Goal: Information Seeking & Learning: Learn about a topic

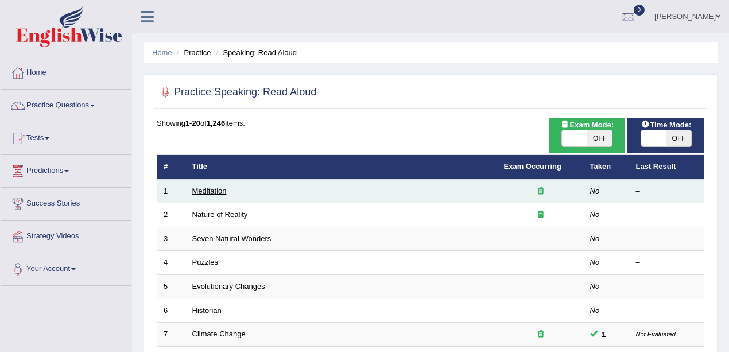
click at [216, 191] on link "Meditation" at bounding box center [209, 190] width 34 height 9
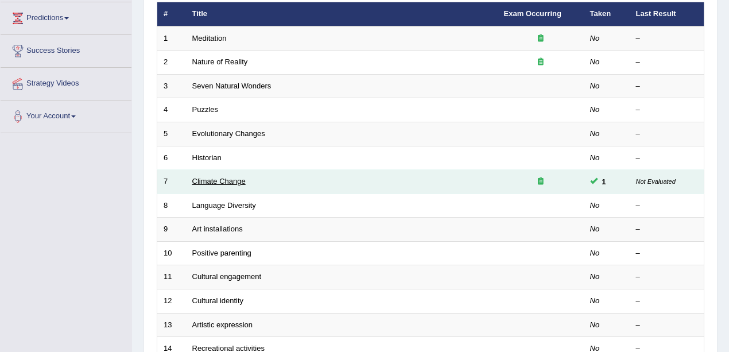
click at [226, 180] on link "Climate Change" at bounding box center [218, 181] width 53 height 9
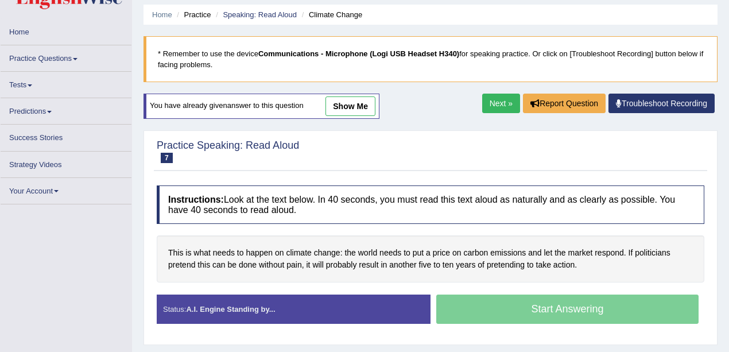
scroll to position [115, 0]
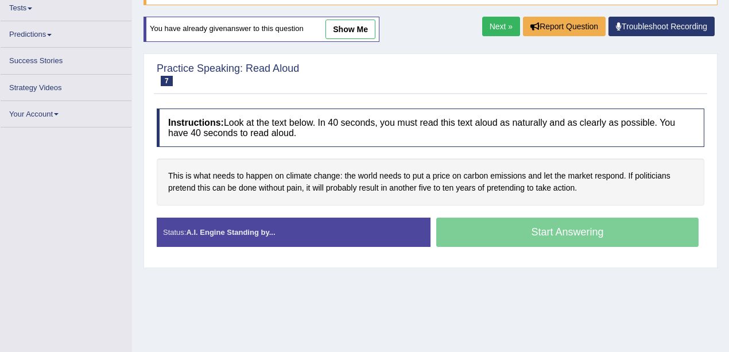
click at [358, 34] on link "show me" at bounding box center [350, 30] width 50 height 20
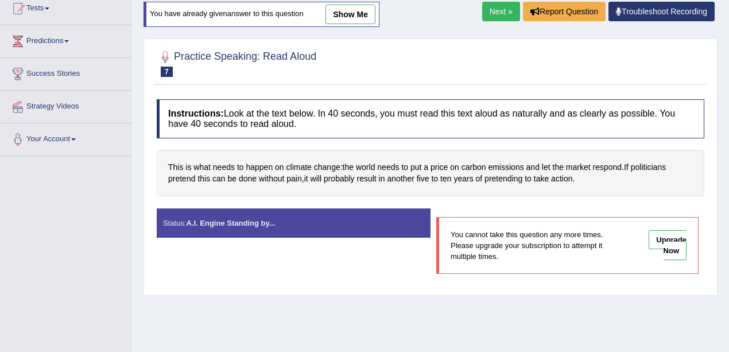
click at [347, 18] on link "show me" at bounding box center [350, 15] width 50 height 20
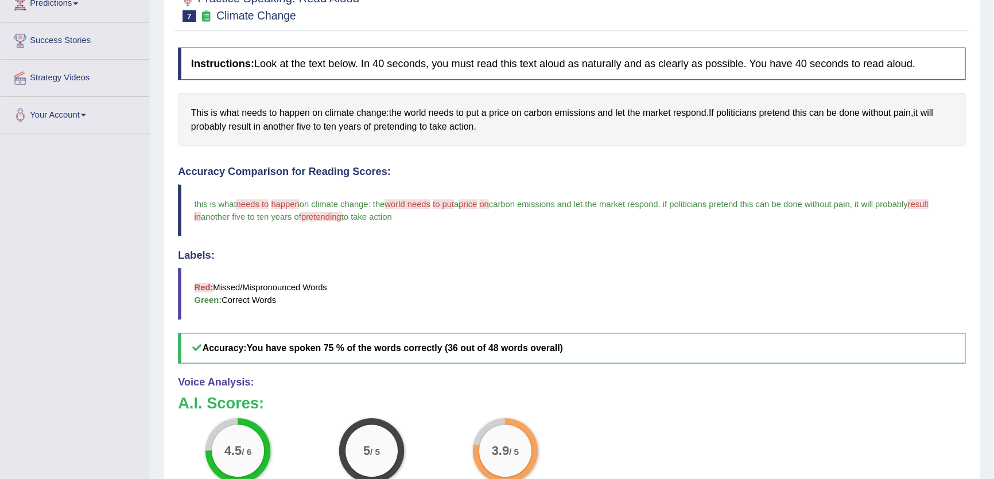
scroll to position [168, 0]
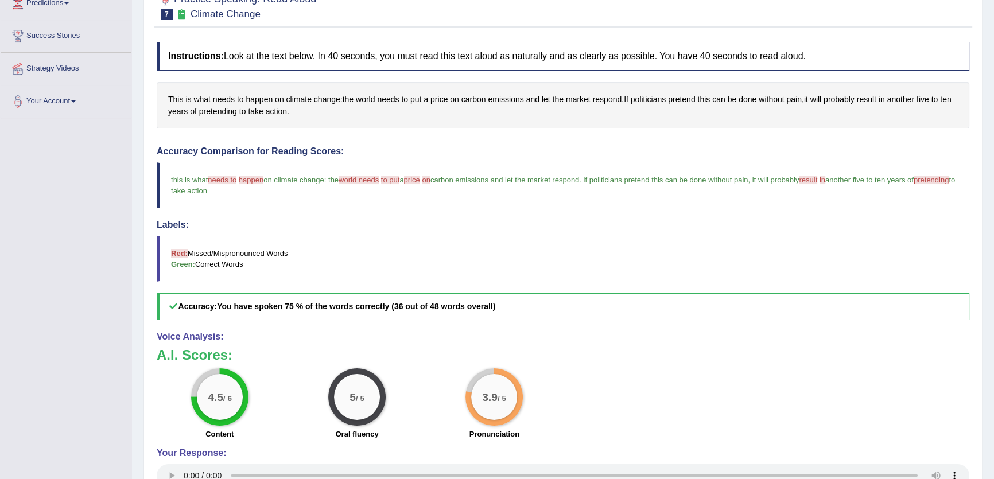
click at [627, 141] on div "Instructions: Look at the text below. In 40 seconds, you must read this text al…" at bounding box center [563, 298] width 818 height 524
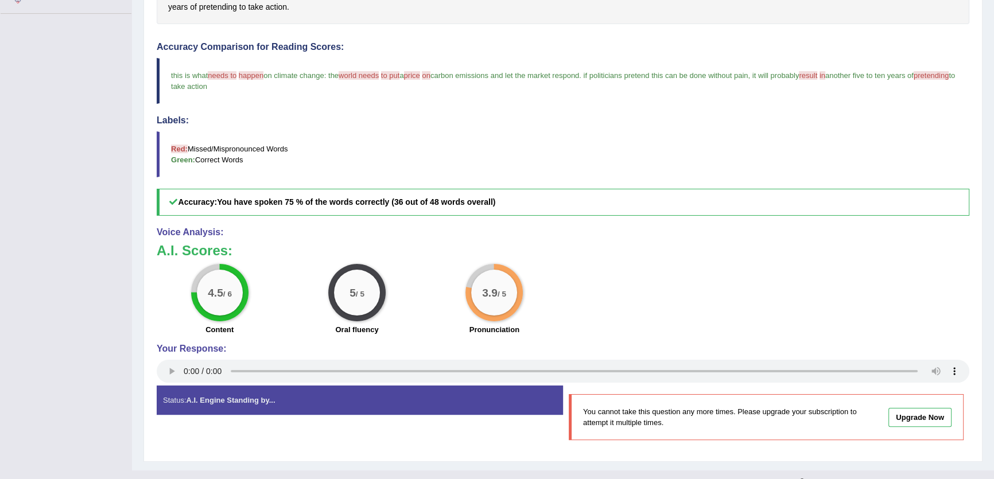
scroll to position [63, 0]
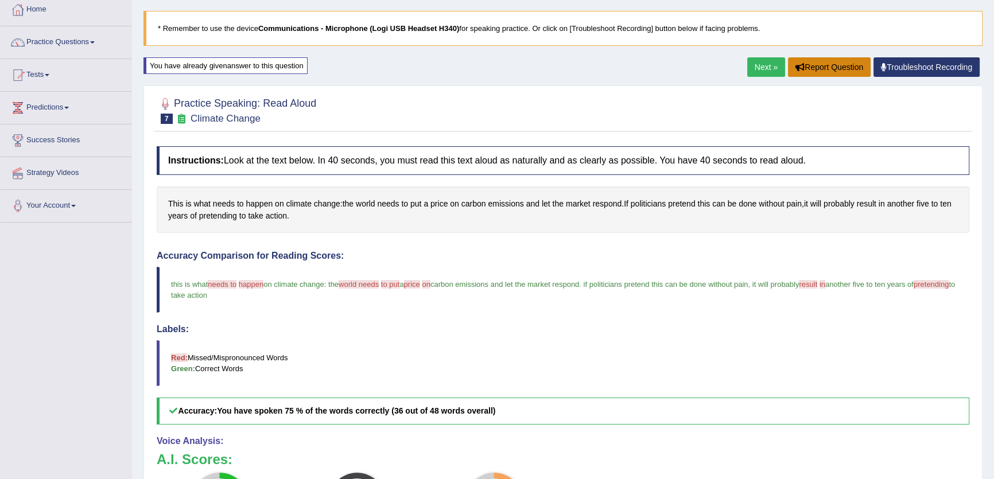
click at [728, 65] on button "Report Question" at bounding box center [829, 67] width 83 height 20
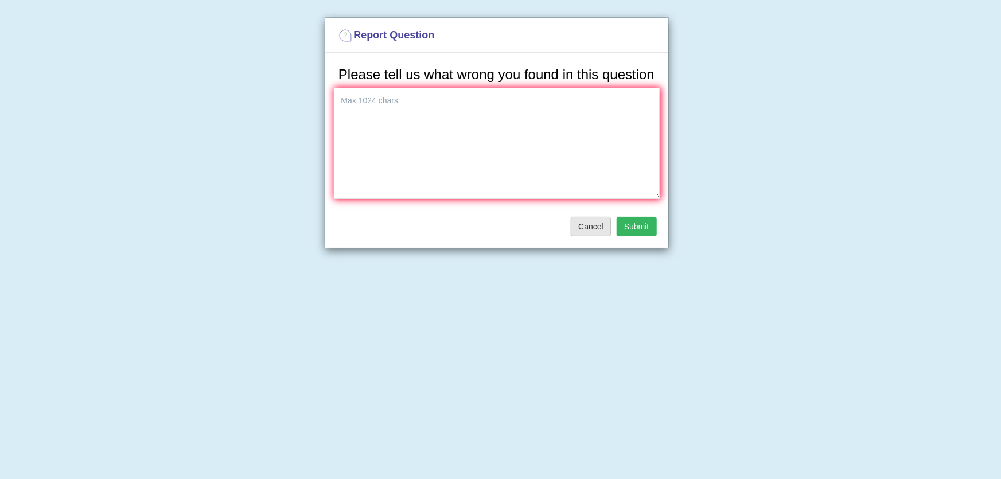
click at [588, 217] on button "Cancel" at bounding box center [591, 227] width 40 height 20
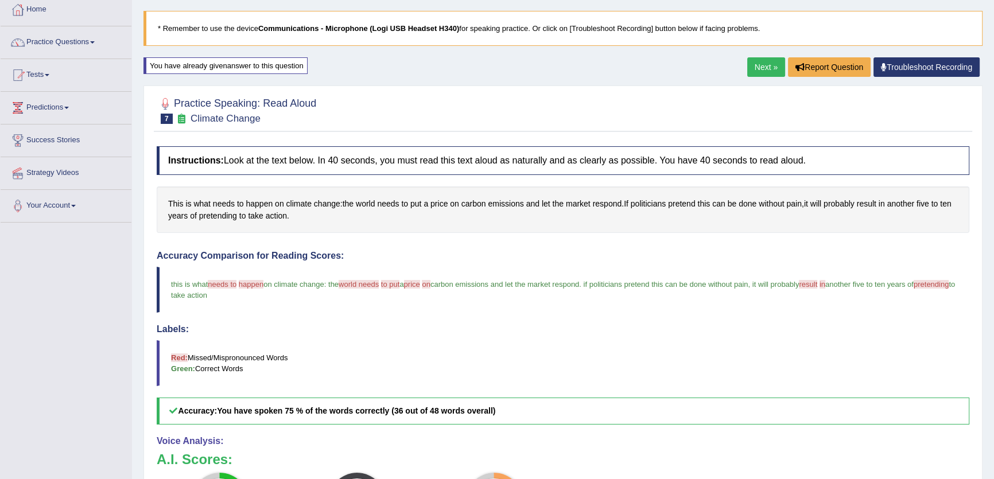
click at [728, 71] on link "Next »" at bounding box center [766, 67] width 38 height 20
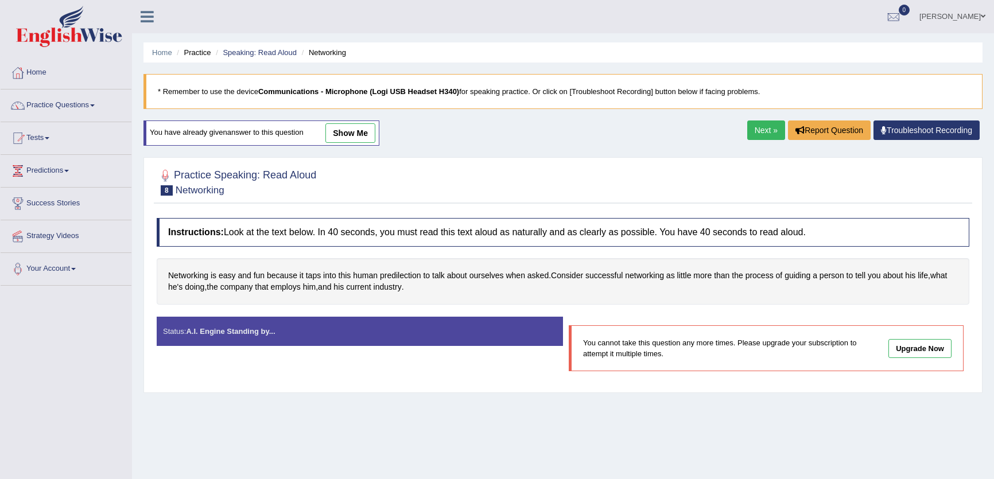
click at [362, 129] on link "show me" at bounding box center [350, 133] width 50 height 20
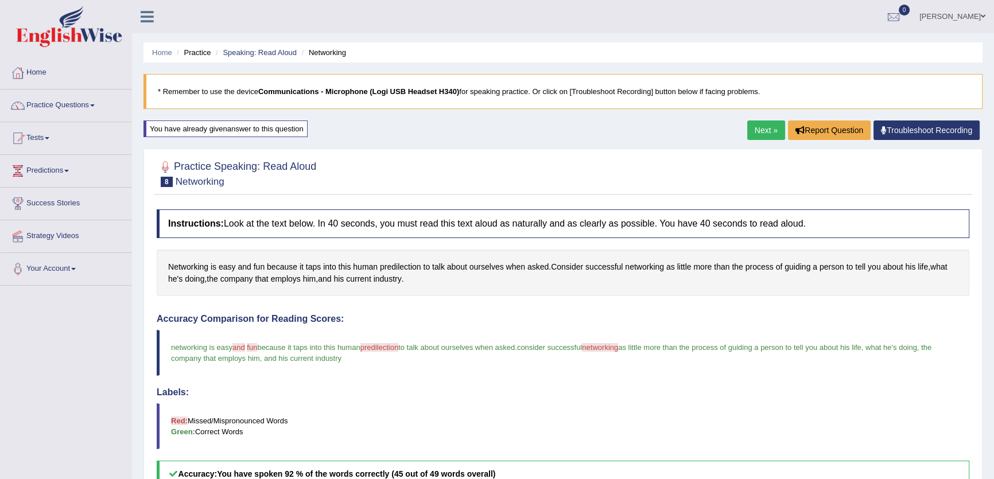
click at [756, 135] on link "Next »" at bounding box center [766, 131] width 38 height 20
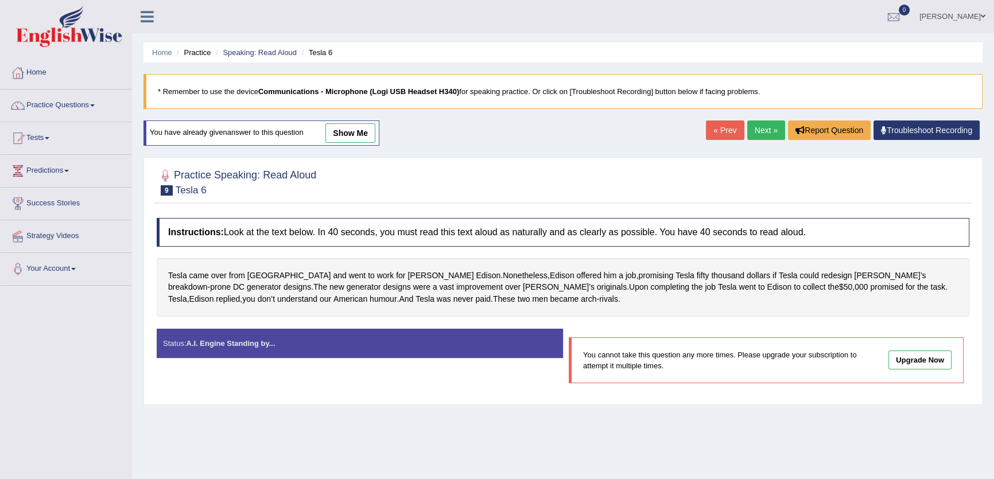
click at [375, 131] on link "show me" at bounding box center [350, 133] width 50 height 20
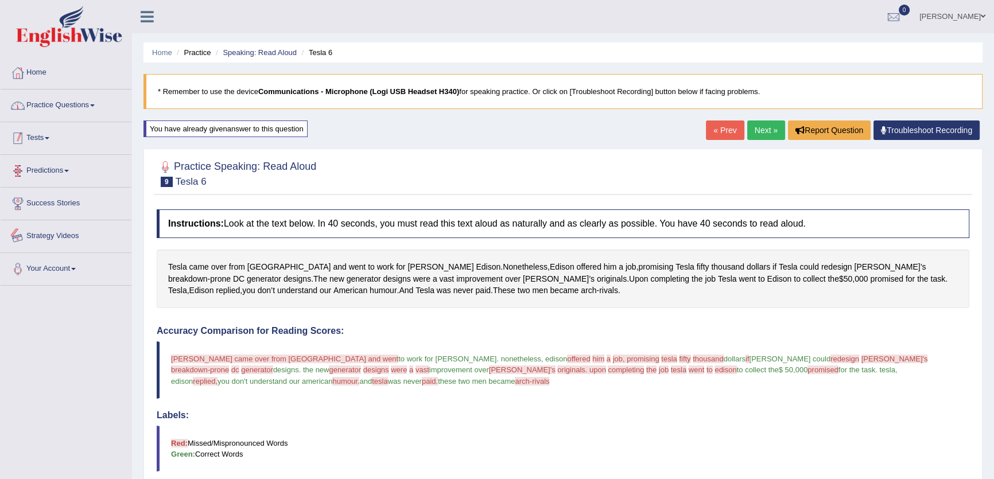
click at [49, 97] on link "Practice Questions" at bounding box center [66, 104] width 131 height 29
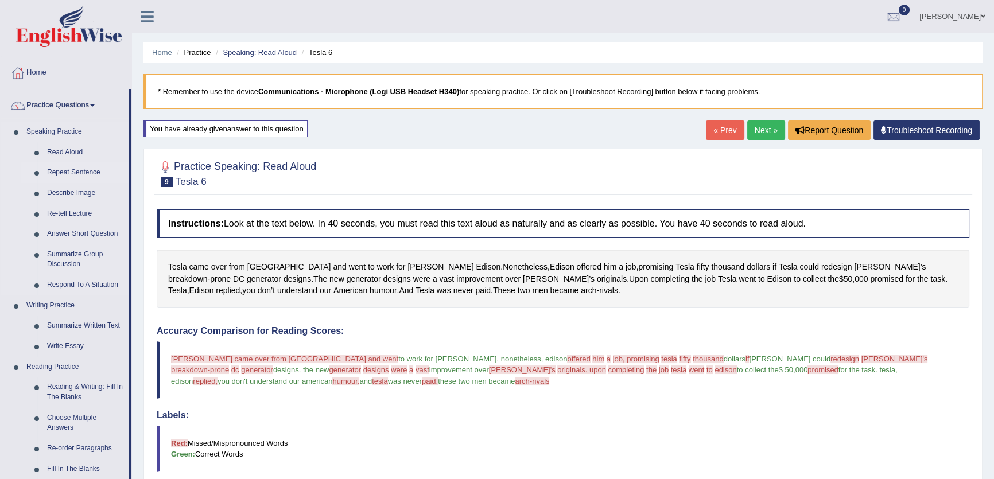
click at [79, 169] on link "Repeat Sentence" at bounding box center [85, 172] width 87 height 21
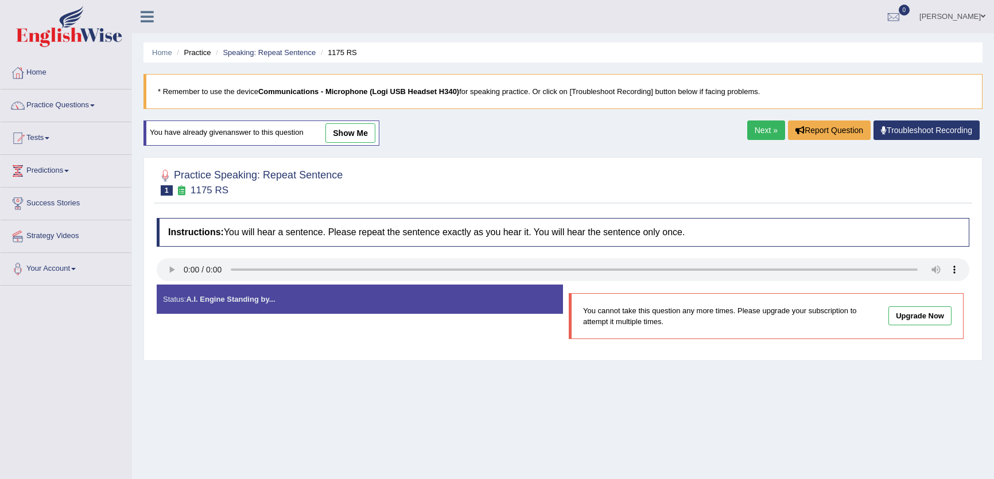
click at [356, 127] on link "show me" at bounding box center [350, 133] width 50 height 20
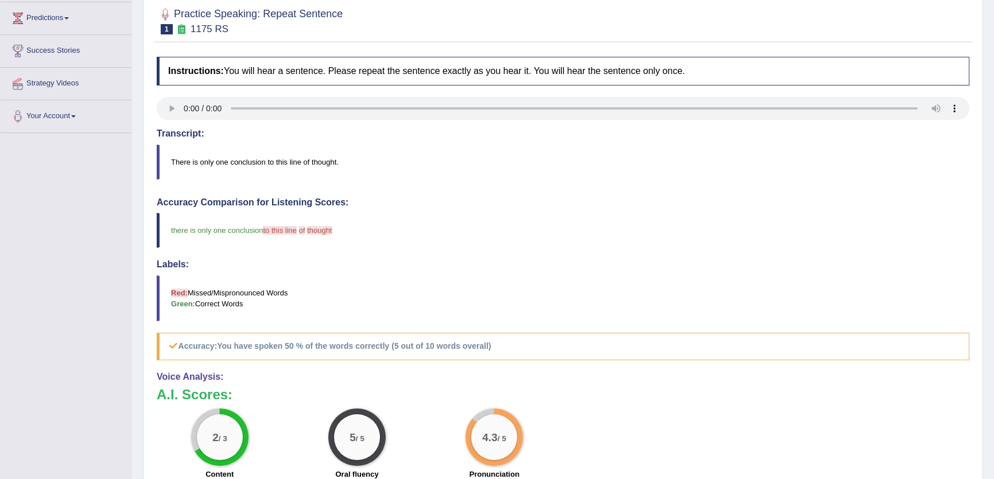
scroll to position [108, 0]
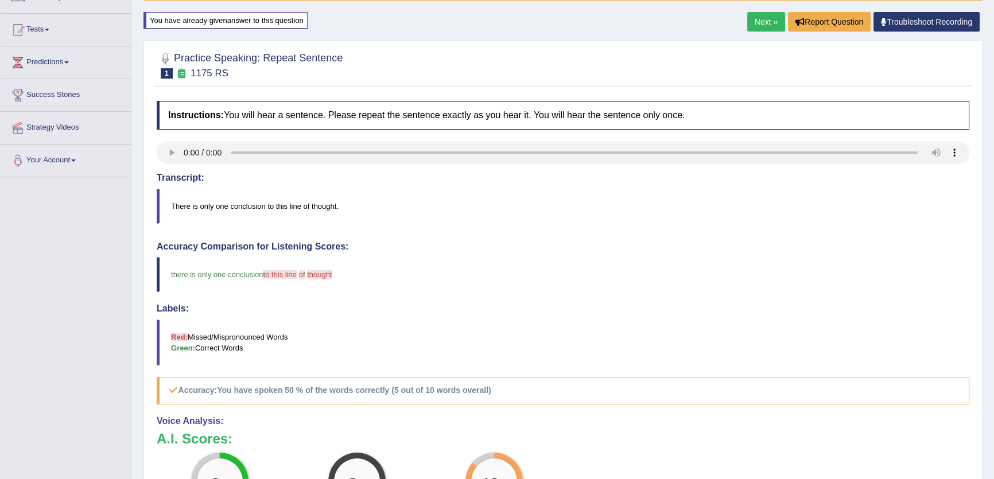
click at [764, 17] on link "Next »" at bounding box center [766, 22] width 38 height 20
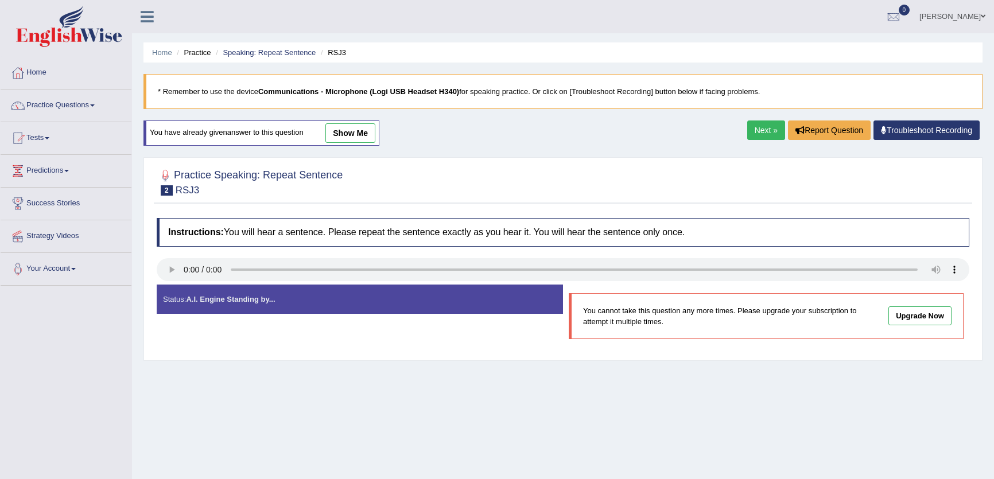
click at [364, 145] on div "You have already given answer to this question show me" at bounding box center [261, 133] width 236 height 25
click at [354, 132] on link "show me" at bounding box center [350, 133] width 50 height 20
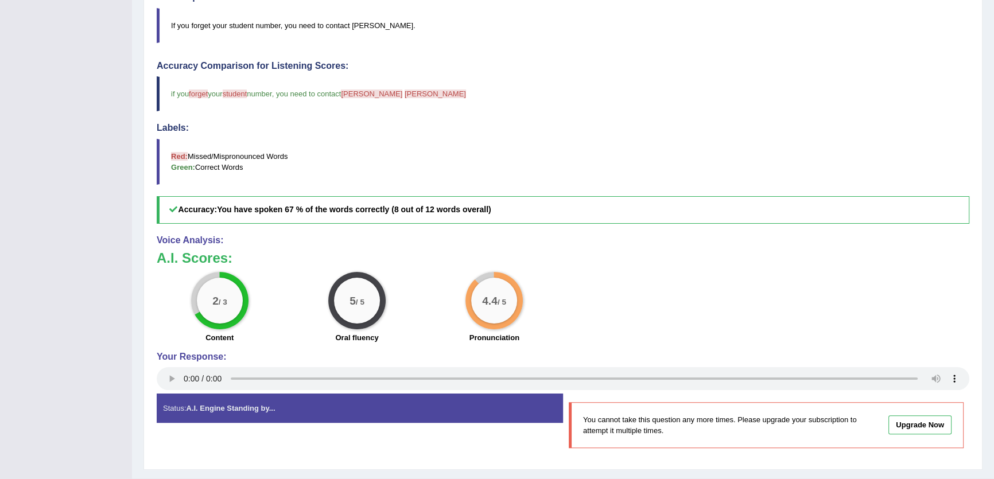
scroll to position [317, 0]
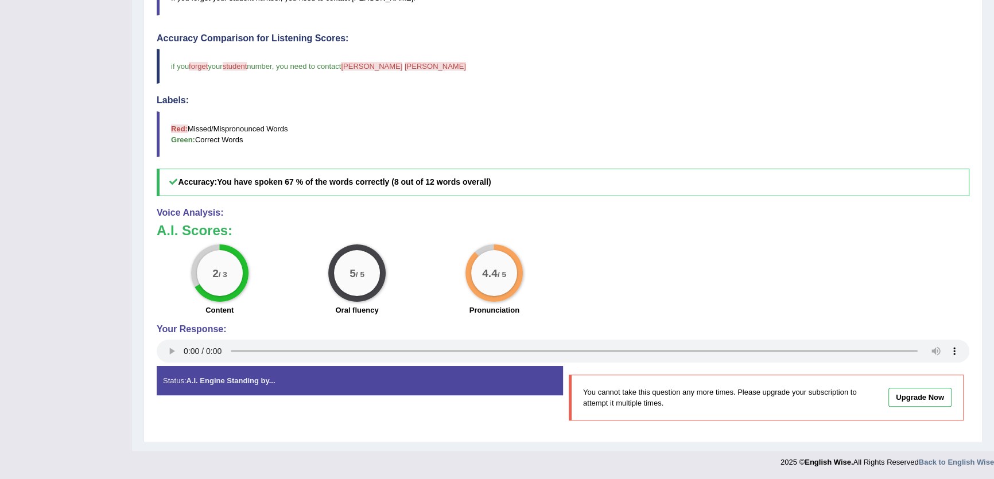
click at [166, 362] on div "Your Response:" at bounding box center [563, 345] width 813 height 42
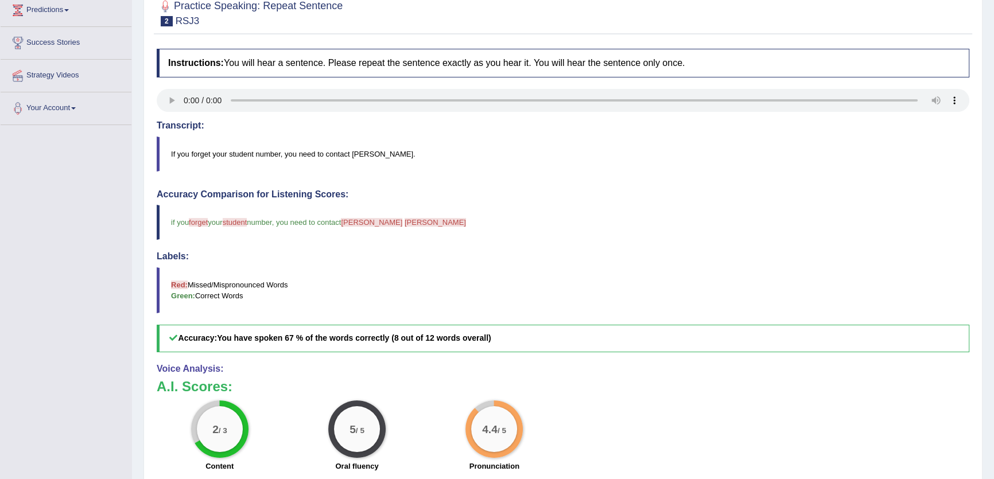
scroll to position [0, 0]
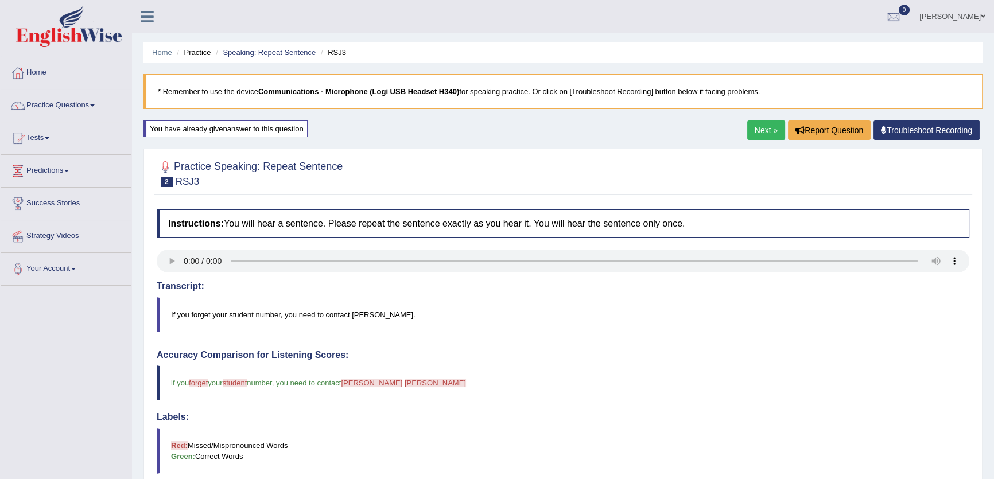
click at [757, 126] on link "Next »" at bounding box center [766, 131] width 38 height 20
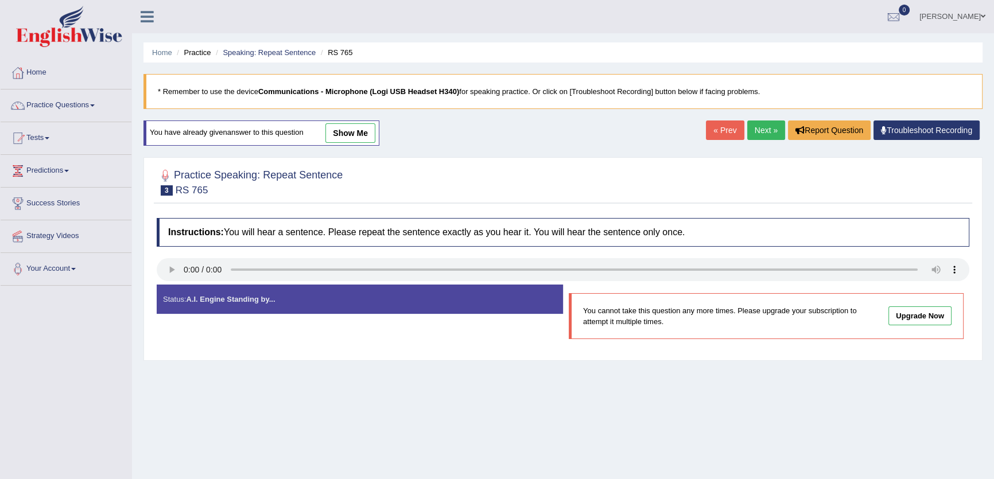
click at [362, 126] on link "show me" at bounding box center [350, 133] width 50 height 20
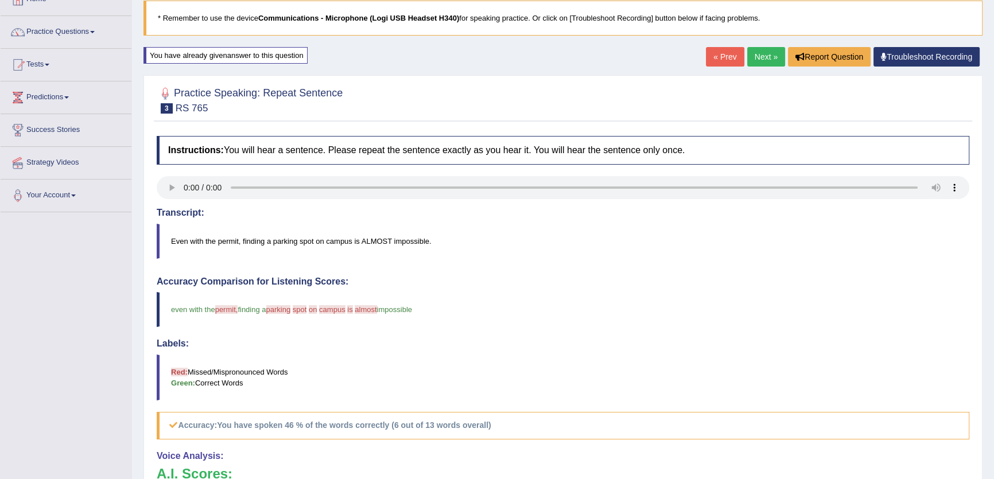
scroll to position [56, 0]
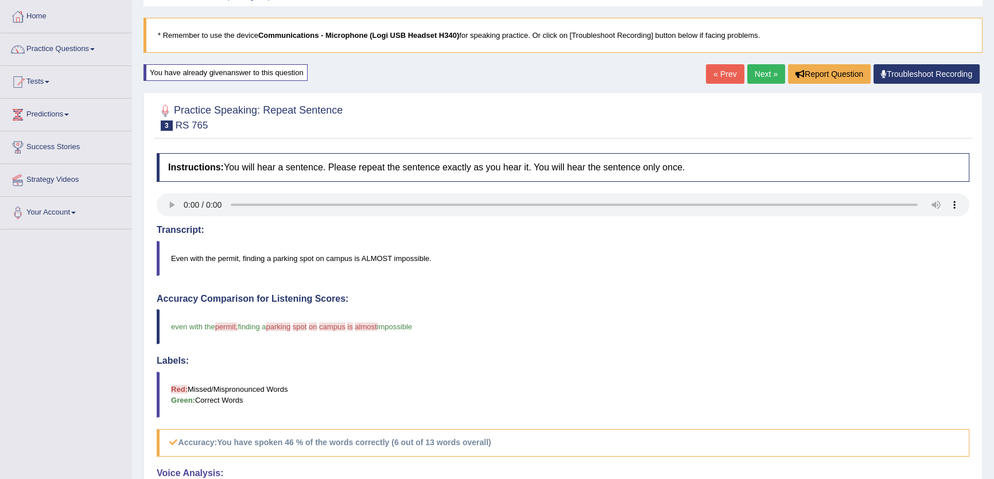
click at [772, 80] on link "Next »" at bounding box center [766, 74] width 38 height 20
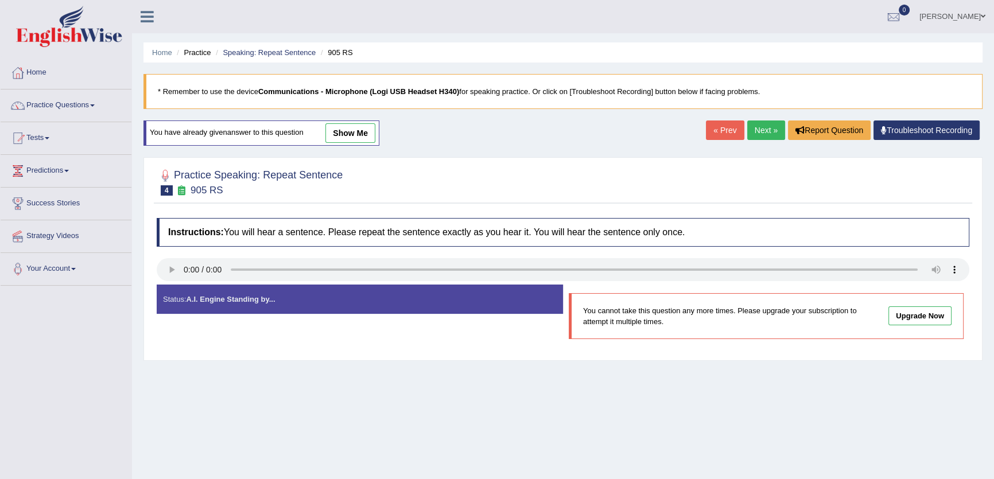
click at [346, 134] on link "show me" at bounding box center [350, 133] width 50 height 20
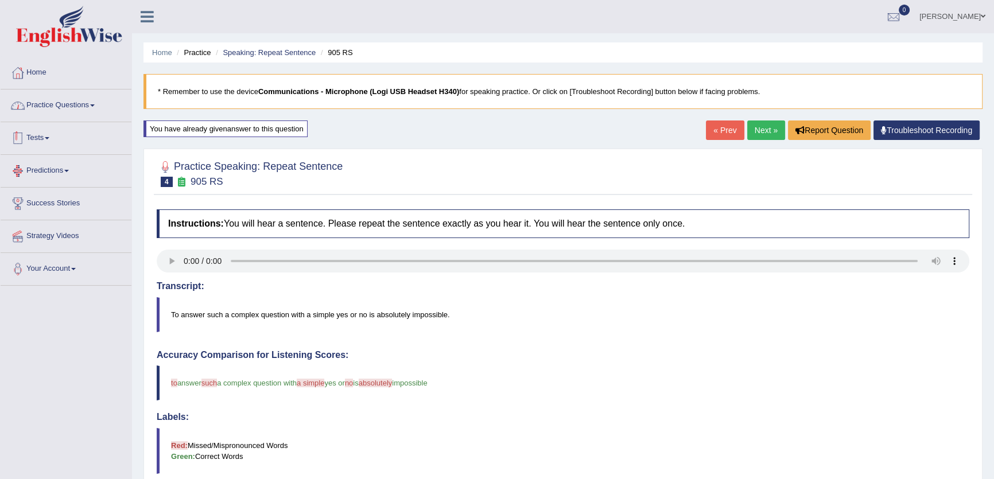
click at [59, 115] on link "Practice Questions" at bounding box center [66, 104] width 131 height 29
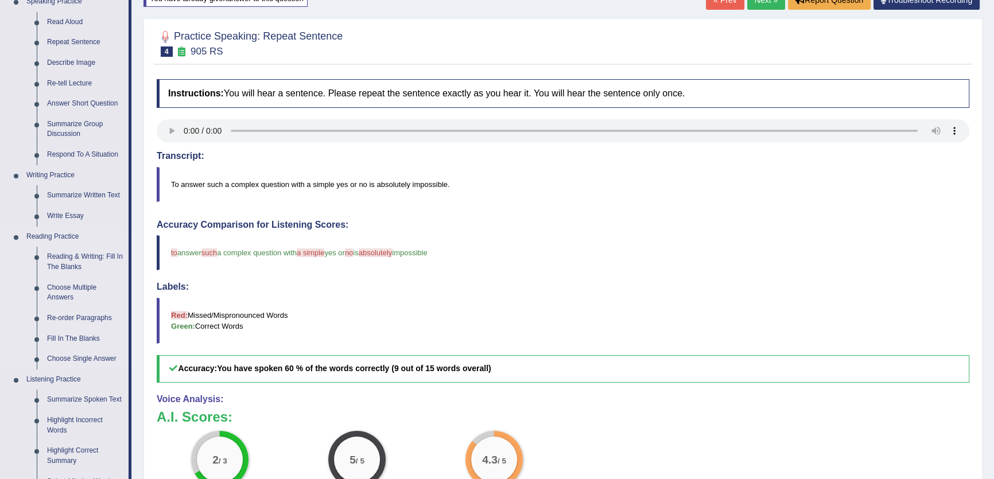
scroll to position [156, 0]
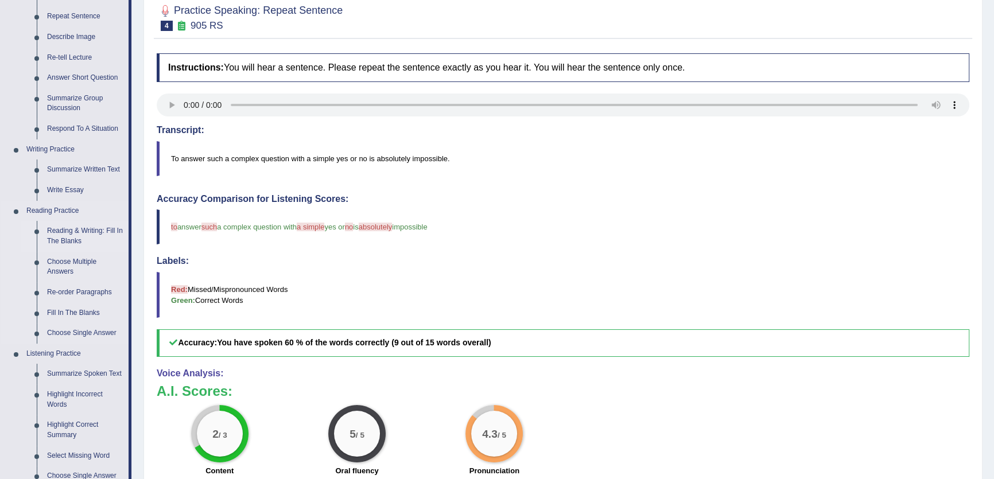
click at [63, 242] on link "Reading & Writing: Fill In The Blanks" at bounding box center [85, 236] width 87 height 30
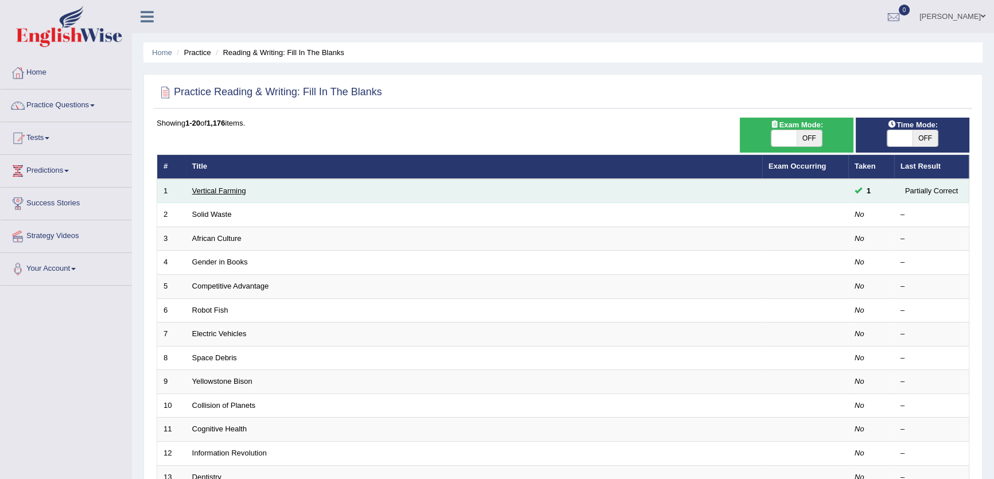
click at [220, 187] on link "Vertical Farming" at bounding box center [219, 190] width 54 height 9
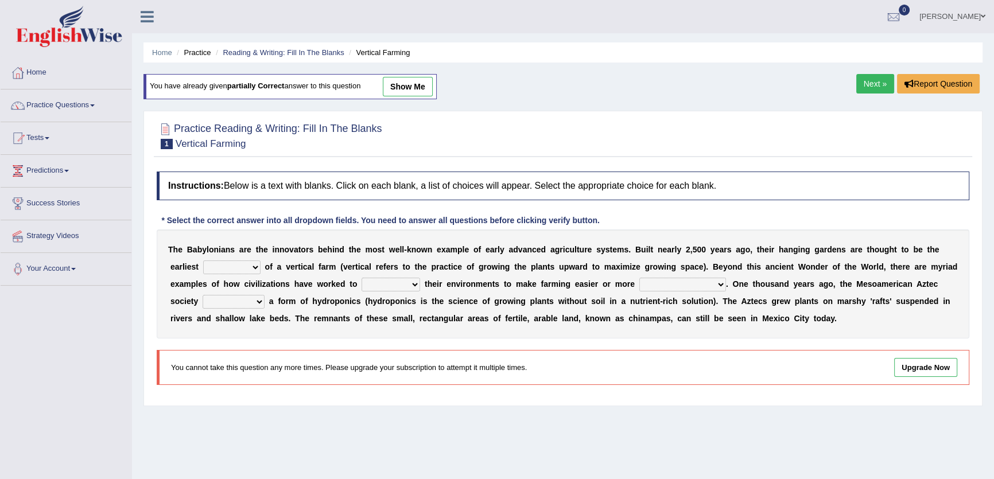
click at [410, 94] on link "show me" at bounding box center [408, 87] width 50 height 20
select select "prototype"
select select "manipulate"
select select "productive"
select select "engineered"
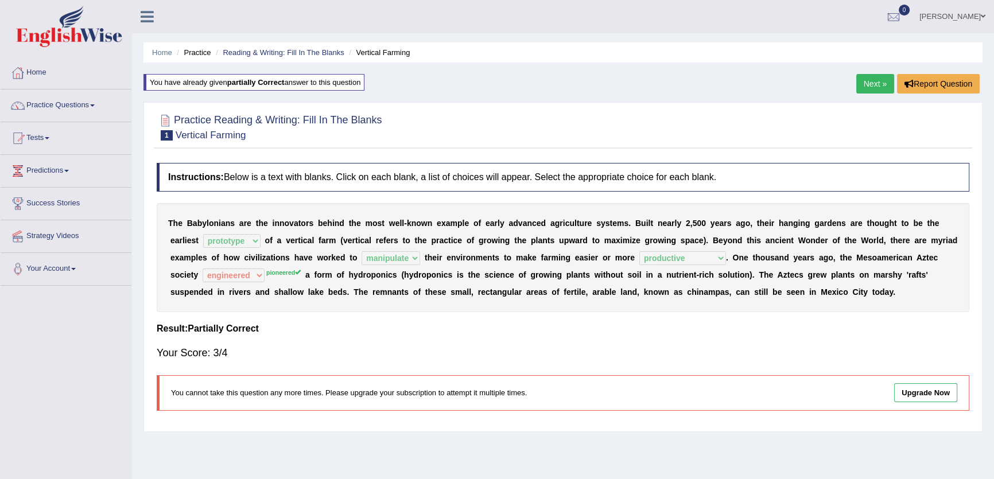
scroll to position [52, 0]
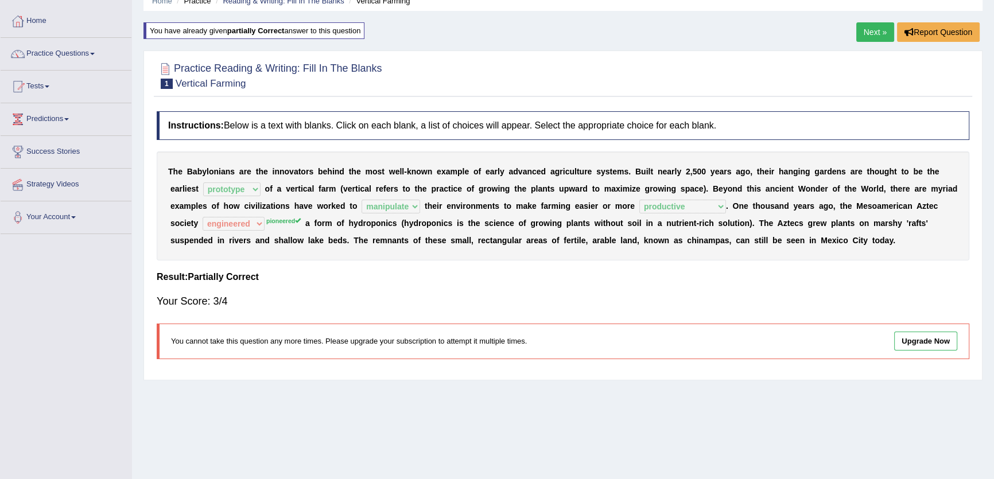
click at [877, 28] on link "Next »" at bounding box center [875, 32] width 38 height 20
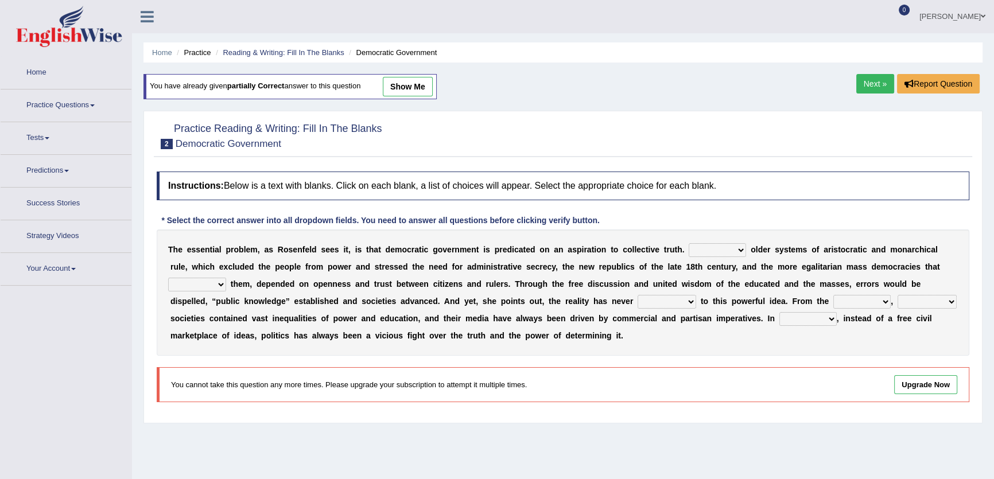
click at [425, 80] on link "show me" at bounding box center [408, 87] width 50 height 20
select select "Like"
select select "succeeded"
select select "saved up"
select select "outset"
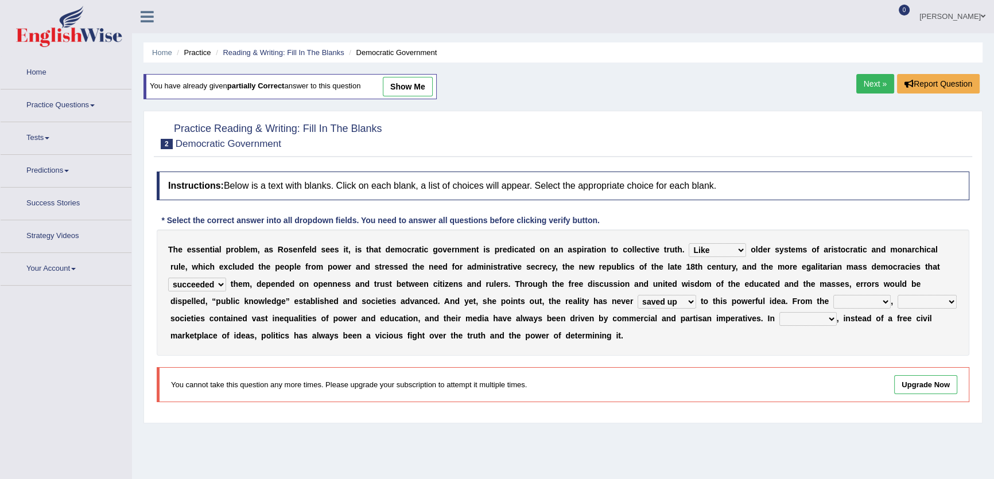
select select "democratic"
select select "practice"
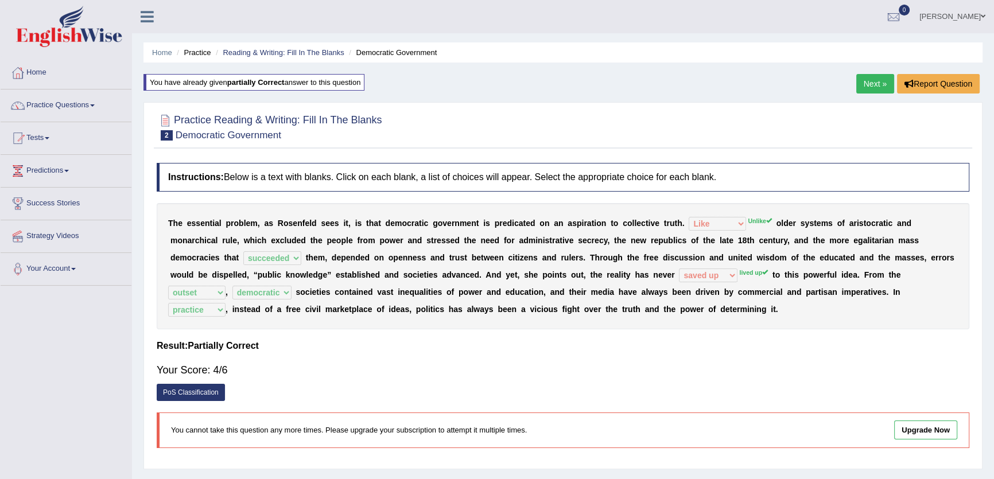
click at [866, 76] on link "Next »" at bounding box center [875, 84] width 38 height 20
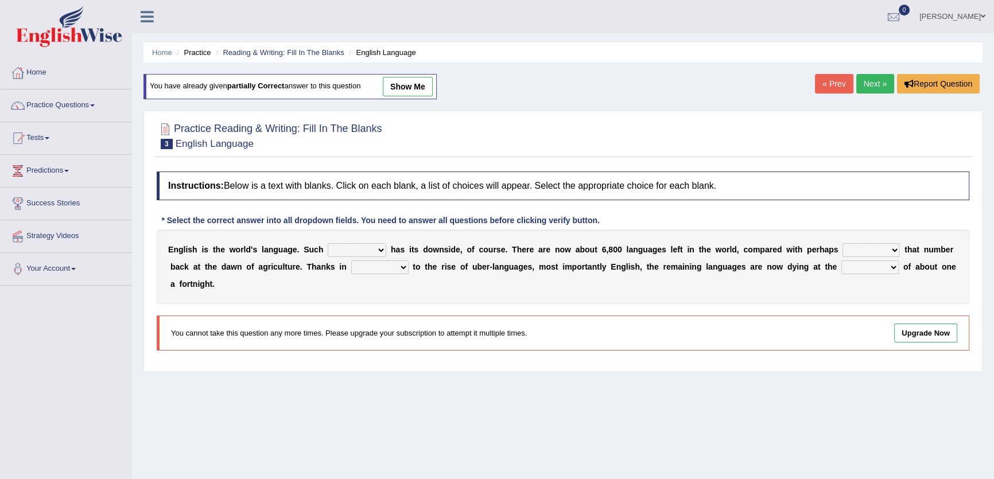
click at [428, 94] on link "show me" at bounding box center [408, 87] width 50 height 20
select select "dominance"
select select "rise"
select select "part"
select select "state"
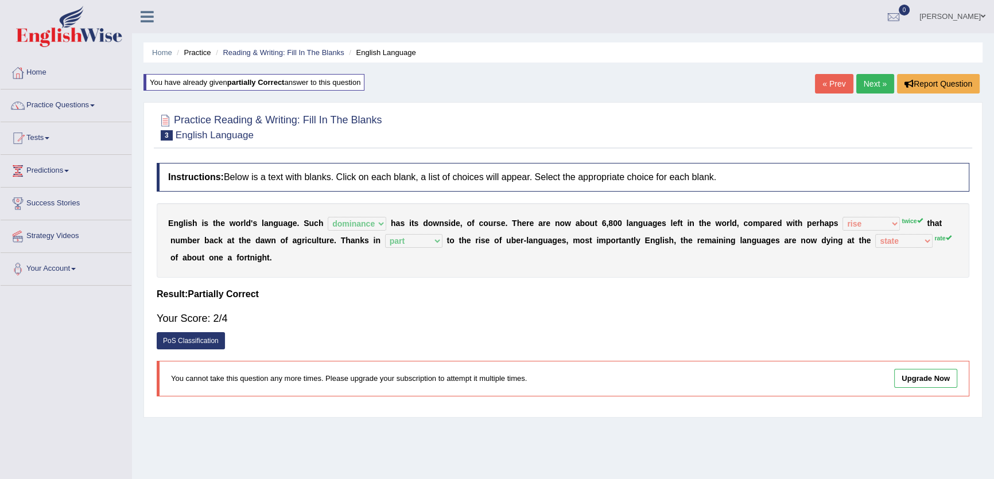
click at [857, 86] on link "Next »" at bounding box center [875, 84] width 38 height 20
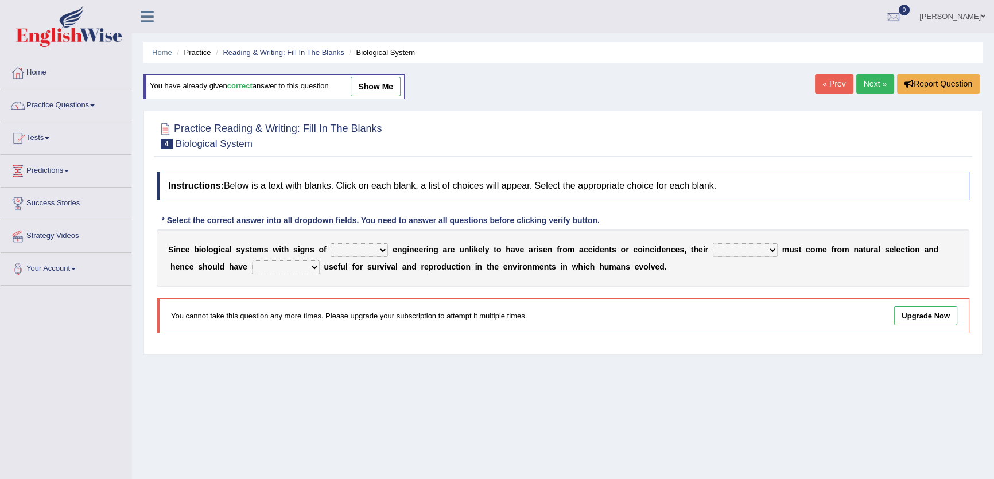
click at [383, 82] on link "show me" at bounding box center [376, 87] width 50 height 20
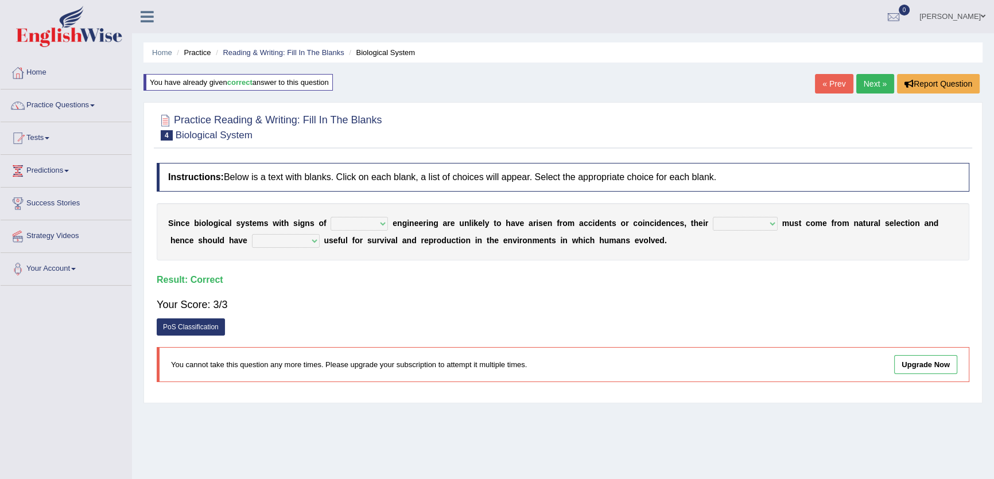
select select "complex"
select select "organisation"
select select "functions"
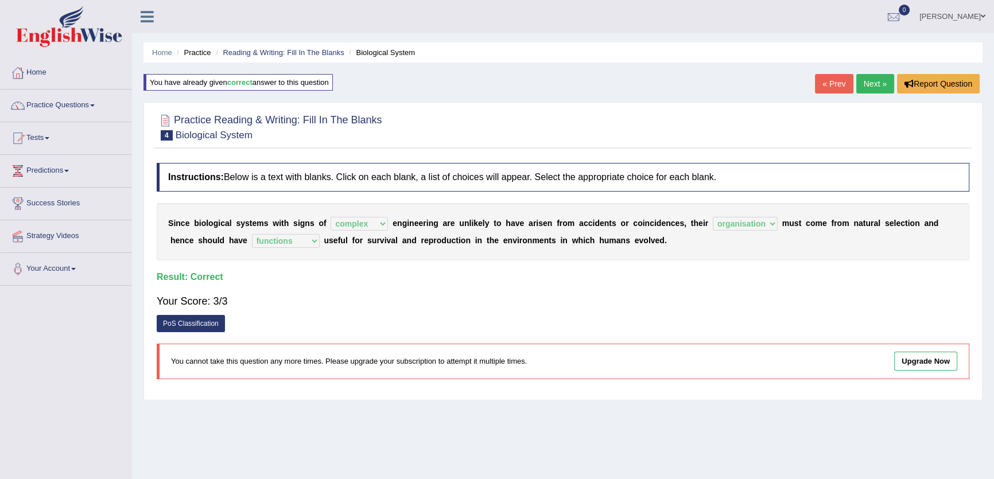
click at [866, 81] on link "Next »" at bounding box center [875, 84] width 38 height 20
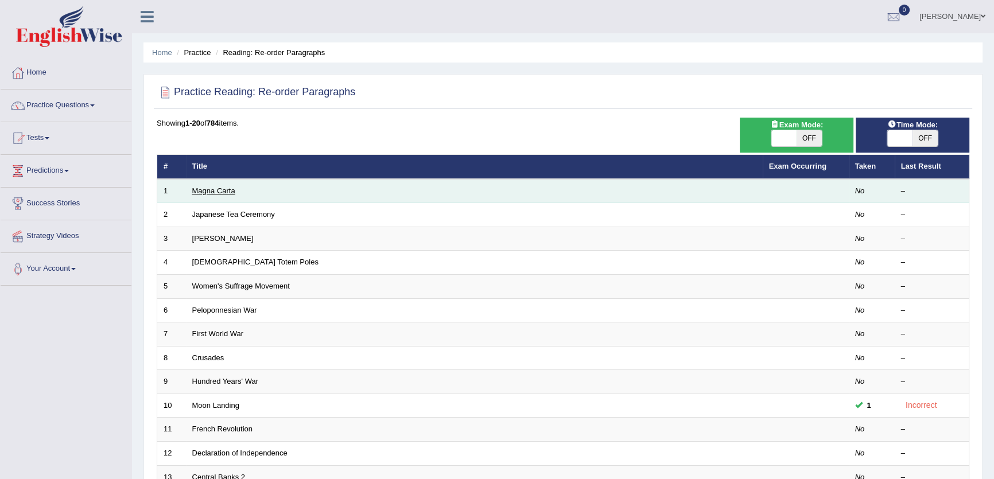
click at [227, 190] on link "Magna Carta" at bounding box center [213, 190] width 43 height 9
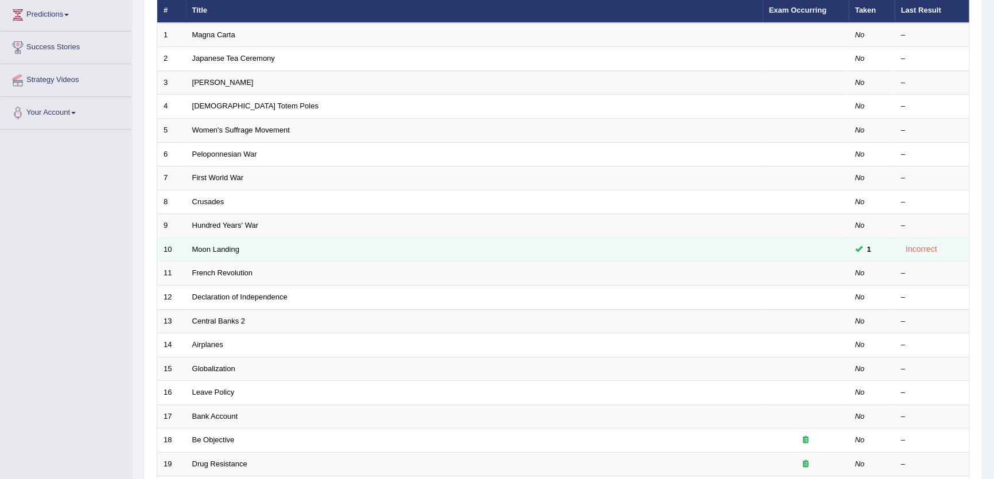
click at [212, 243] on td "Moon Landing" at bounding box center [474, 250] width 577 height 24
click at [212, 248] on link "Moon Landing" at bounding box center [215, 249] width 47 height 9
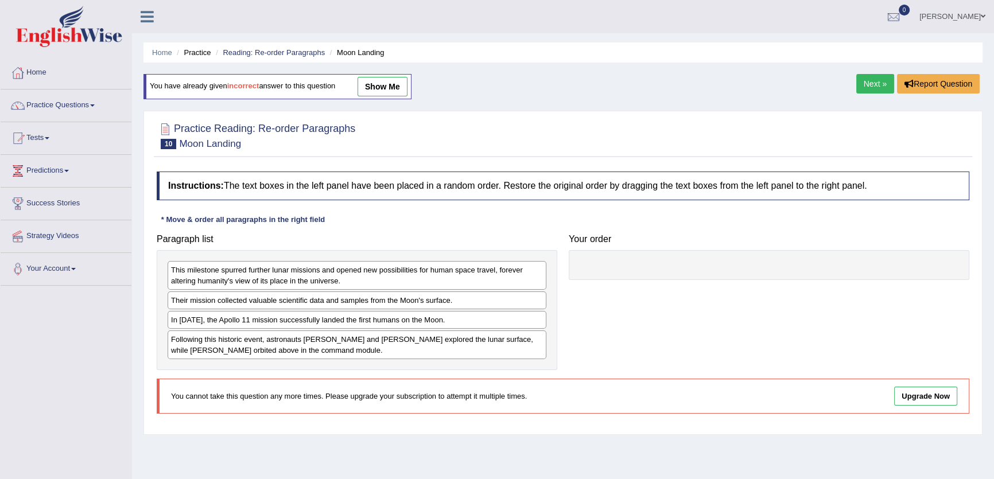
click at [373, 92] on link "show me" at bounding box center [382, 87] width 50 height 20
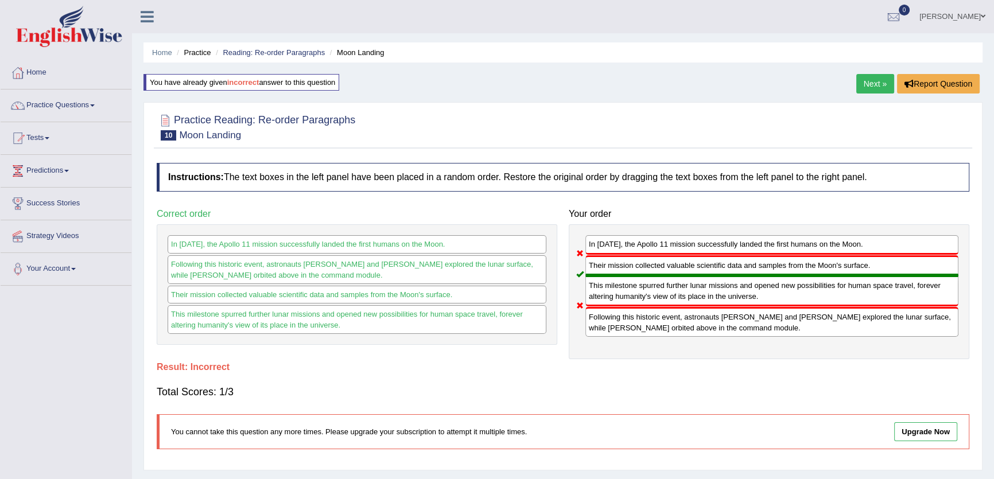
click at [857, 85] on link "Next »" at bounding box center [875, 84] width 38 height 20
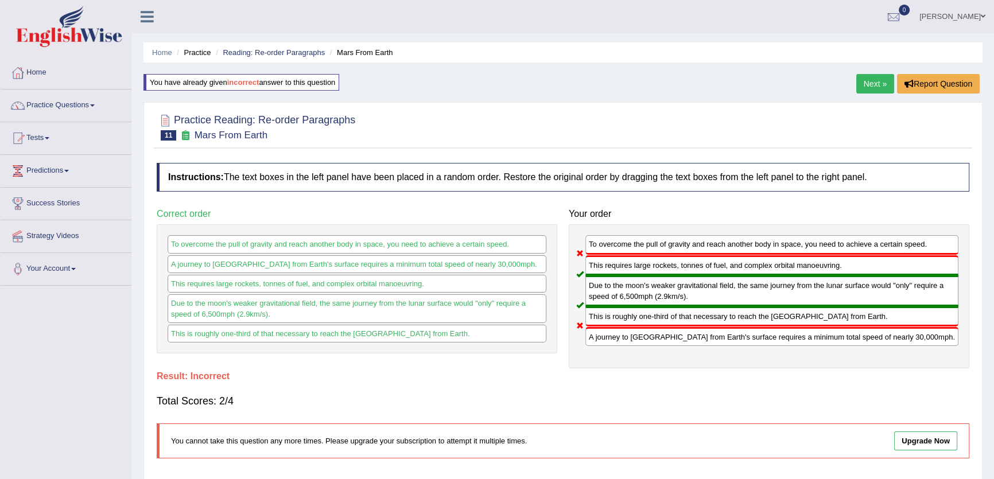
click at [871, 91] on link "Next »" at bounding box center [875, 84] width 38 height 20
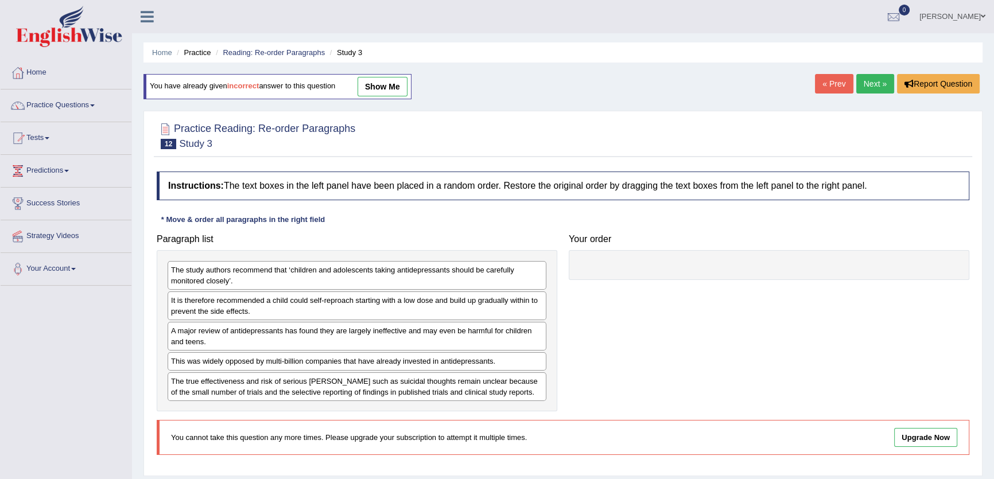
click at [387, 86] on link "show me" at bounding box center [382, 87] width 50 height 20
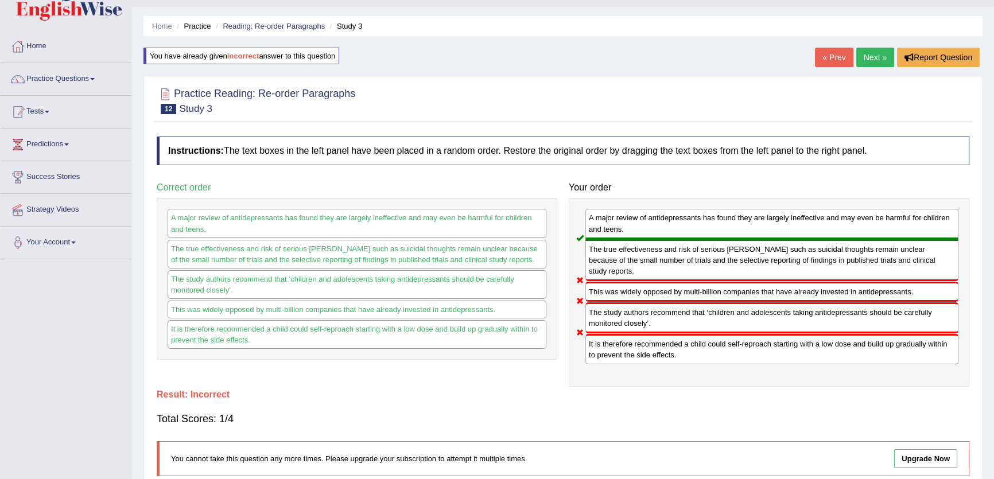
scroll to position [52, 0]
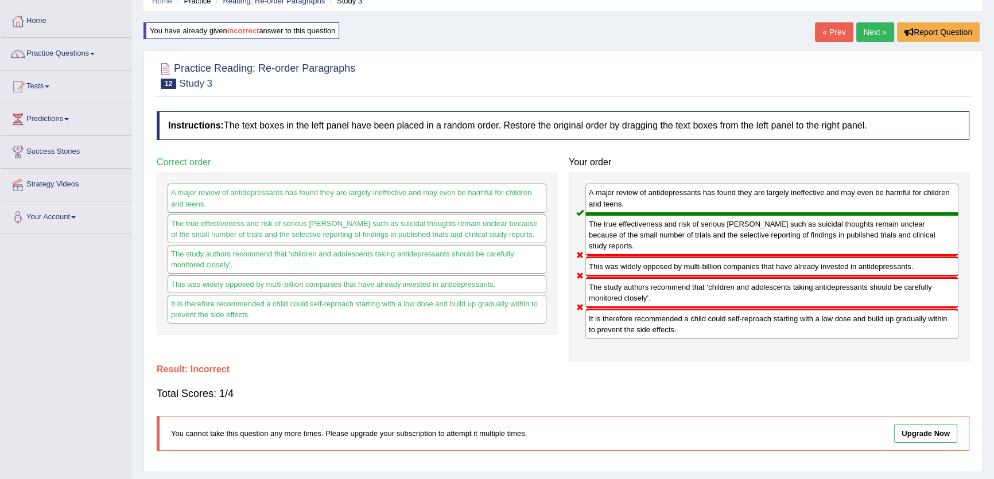
click at [877, 34] on link "Next »" at bounding box center [875, 32] width 38 height 20
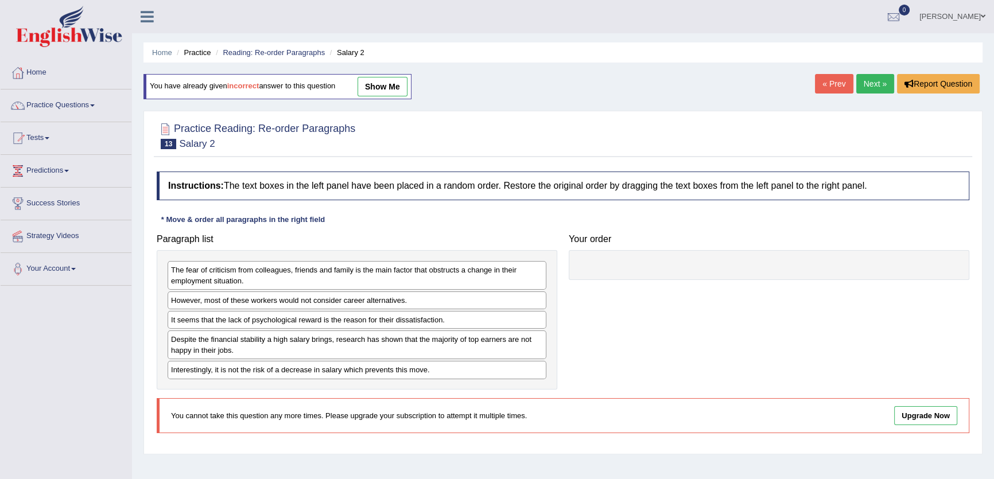
click at [404, 81] on link "show me" at bounding box center [382, 87] width 50 height 20
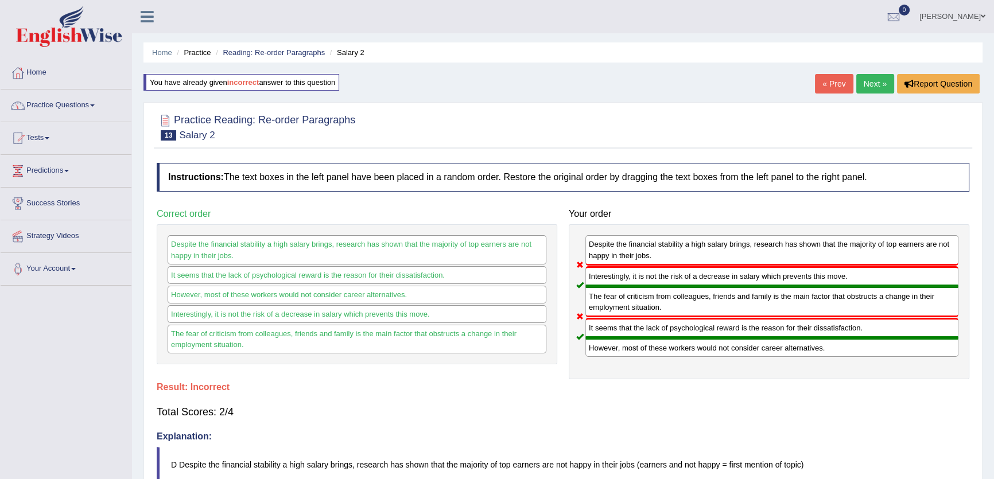
click at [87, 103] on link "Practice Questions" at bounding box center [66, 104] width 131 height 29
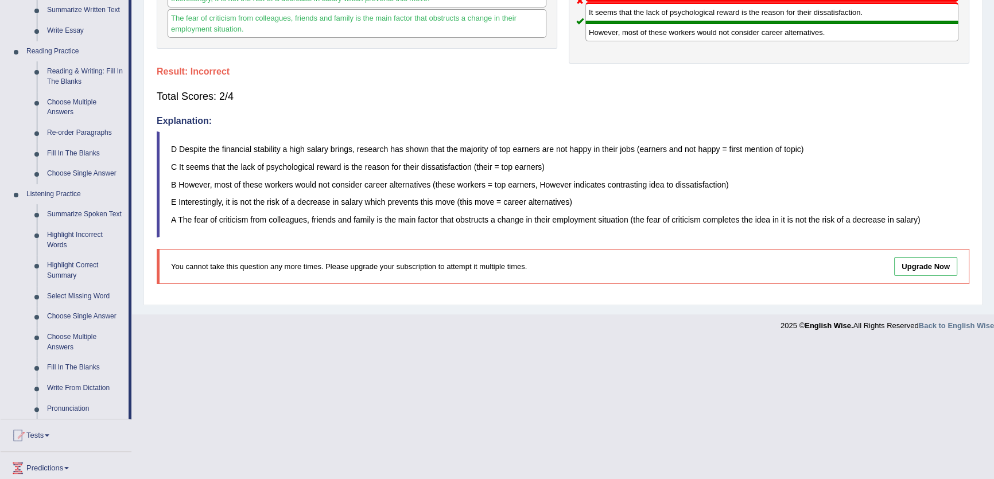
scroll to position [365, 0]
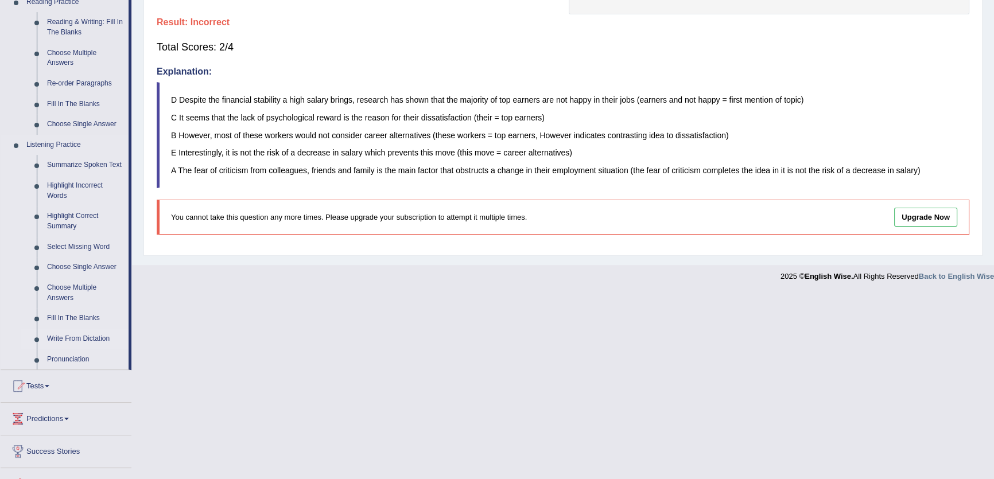
click at [84, 336] on link "Write From Dictation" at bounding box center [85, 339] width 87 height 21
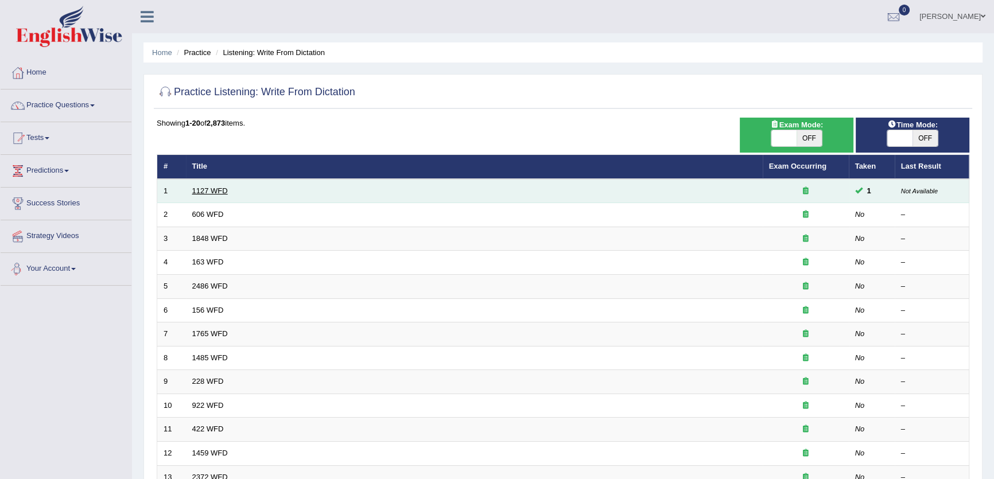
click at [200, 189] on link "1127 WFD" at bounding box center [210, 190] width 36 height 9
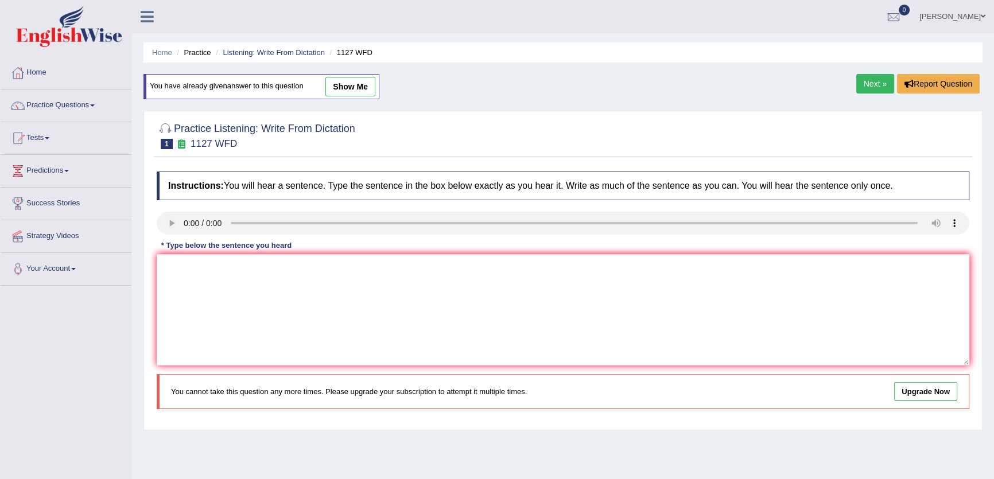
click at [352, 80] on link "show me" at bounding box center [350, 87] width 50 height 20
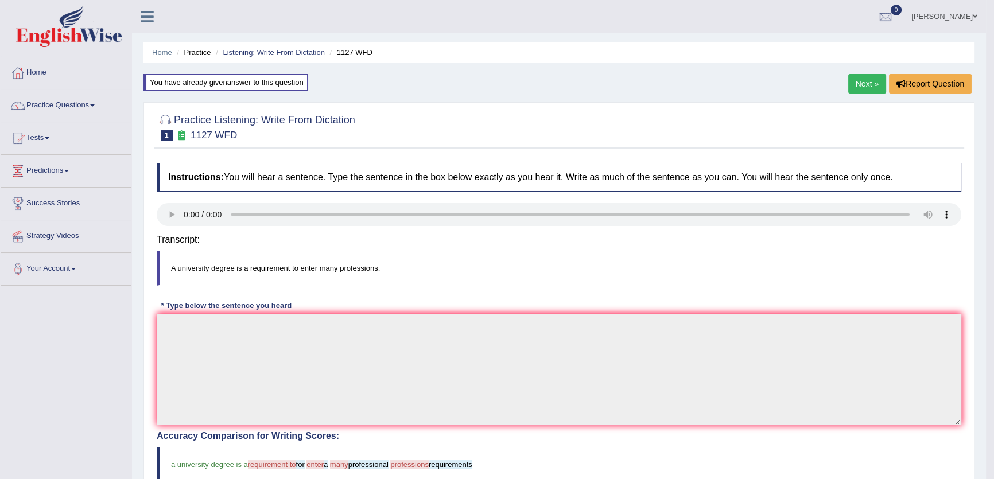
type textarea "A University degree is a for a professional requirements."
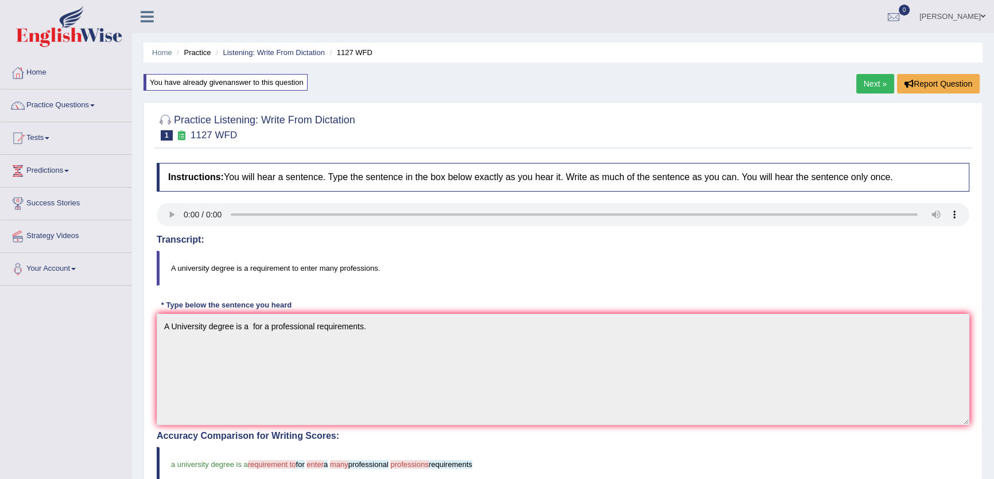
click at [878, 83] on link "Next »" at bounding box center [875, 84] width 38 height 20
click at [869, 78] on link "Next »" at bounding box center [875, 84] width 38 height 20
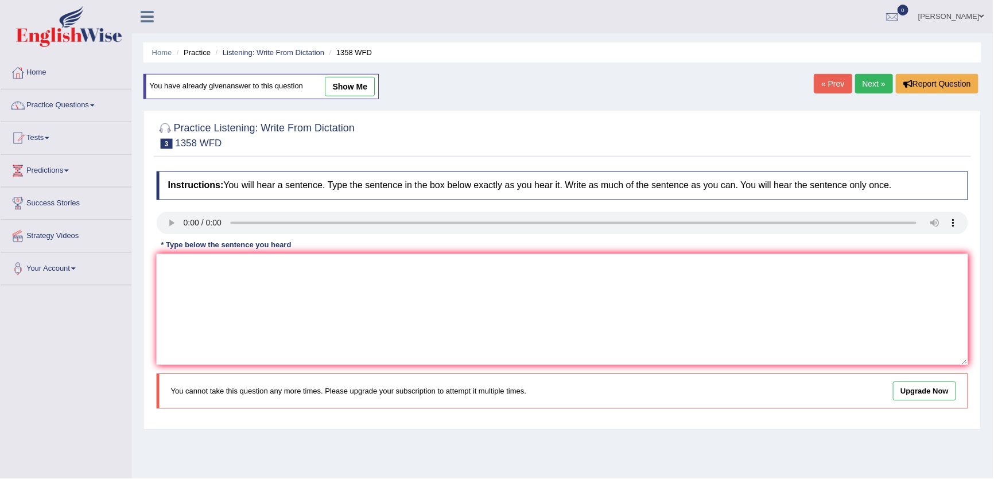
click at [371, 88] on link "show me" at bounding box center [350, 87] width 50 height 20
type textarea "Communication is becoming an important skill in the recent years."
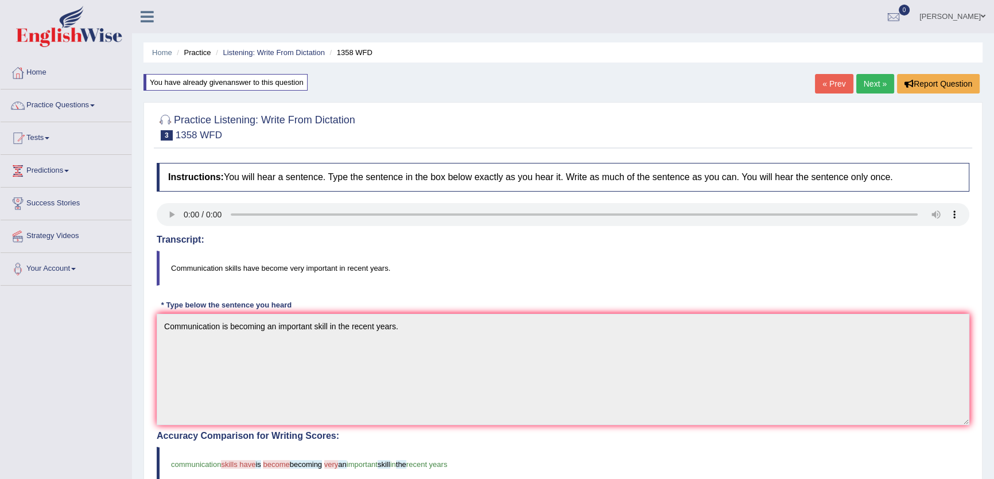
click at [866, 74] on link "Next »" at bounding box center [875, 84] width 38 height 20
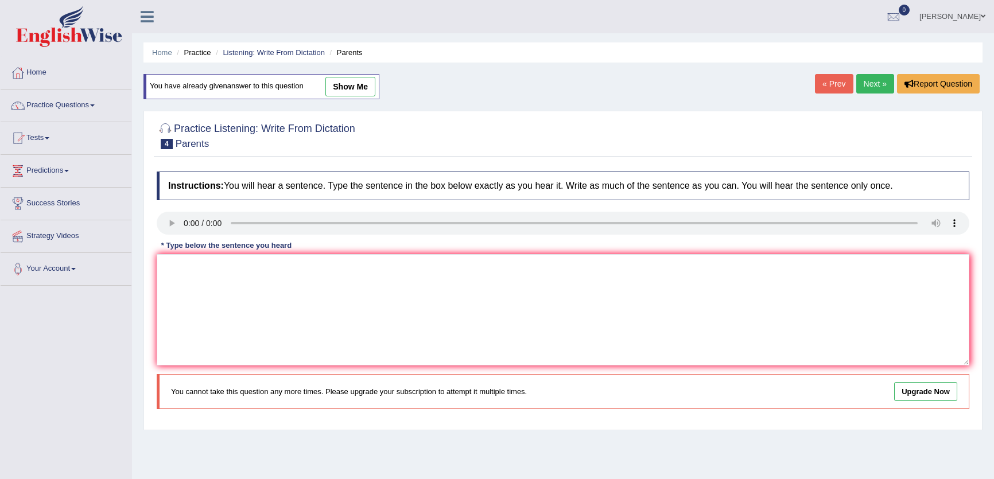
click at [351, 86] on link "show me" at bounding box center [350, 87] width 50 height 20
type textarea "Parents tody are involved in the education of their children."
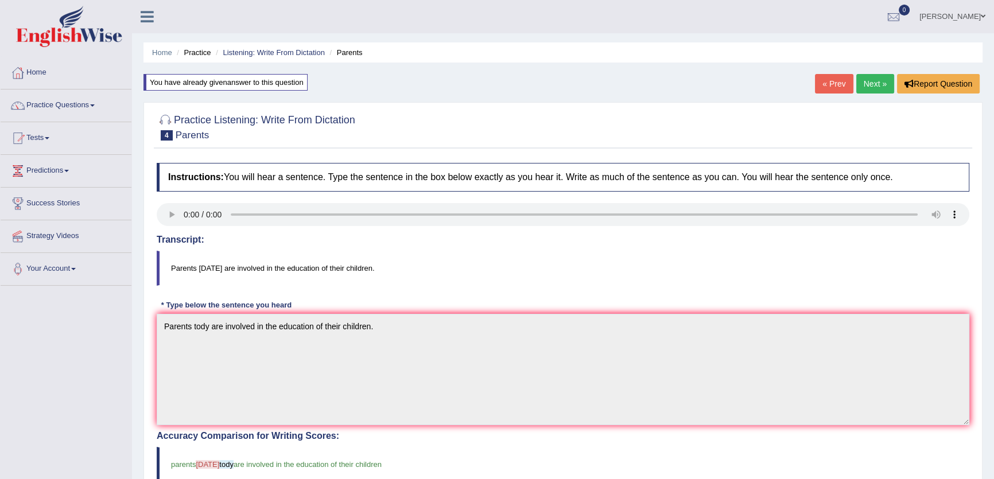
click at [853, 86] on div "« Prev Next » Report Question" at bounding box center [899, 85] width 168 height 22
click at [864, 81] on link "Next »" at bounding box center [875, 84] width 38 height 20
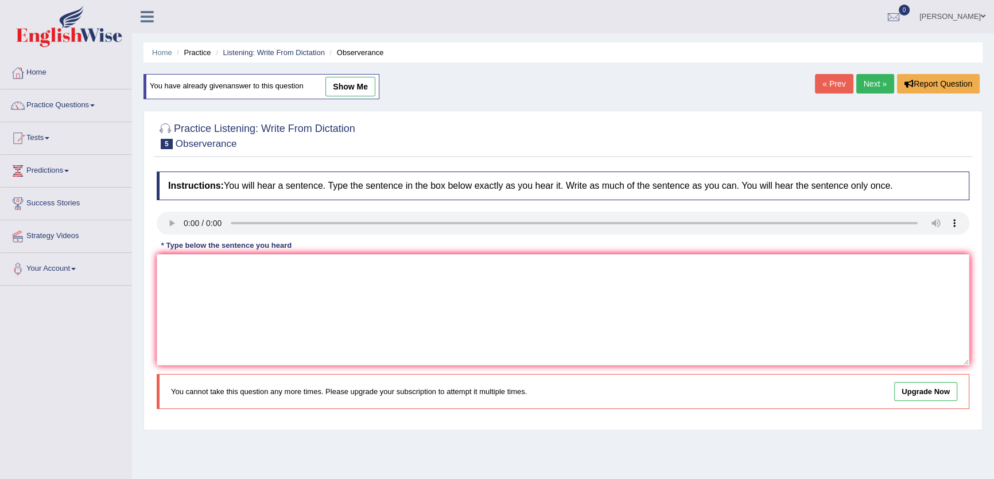
click at [365, 91] on link "show me" at bounding box center [350, 87] width 50 height 20
type textarea "Waited nervous for the concert."
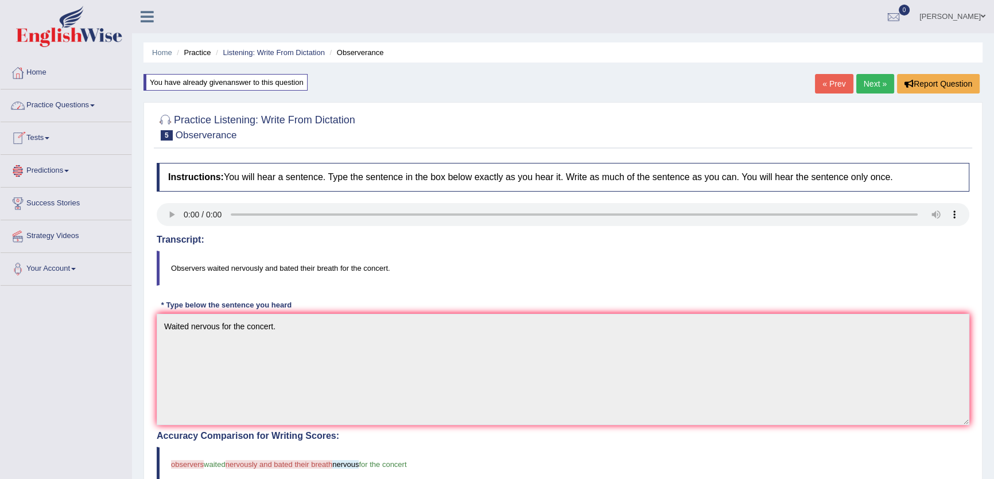
click at [33, 70] on link "Home" at bounding box center [66, 71] width 131 height 29
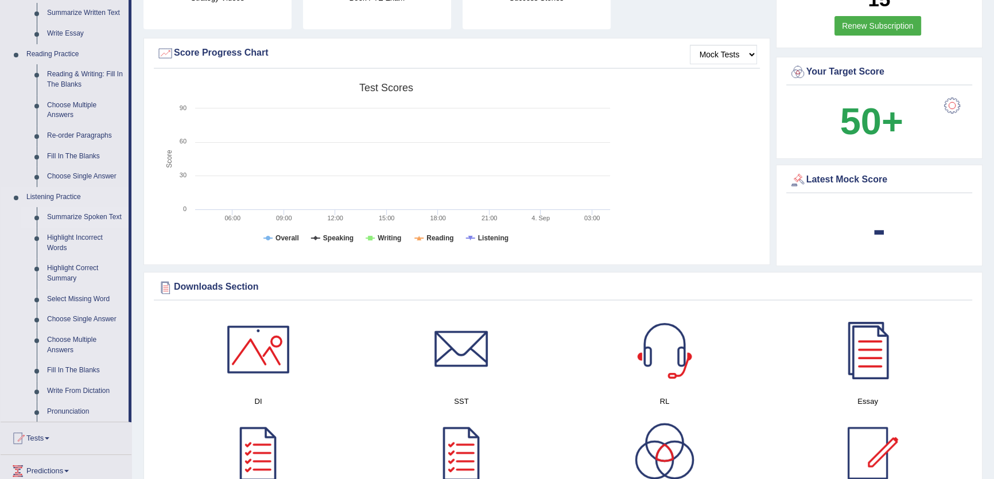
click at [81, 219] on link "Summarize Spoken Text" at bounding box center [85, 217] width 87 height 21
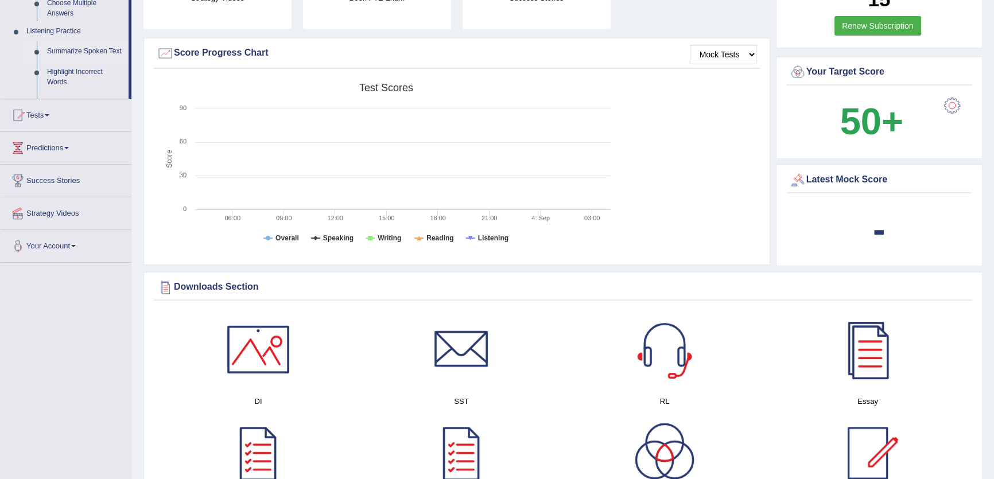
scroll to position [138, 0]
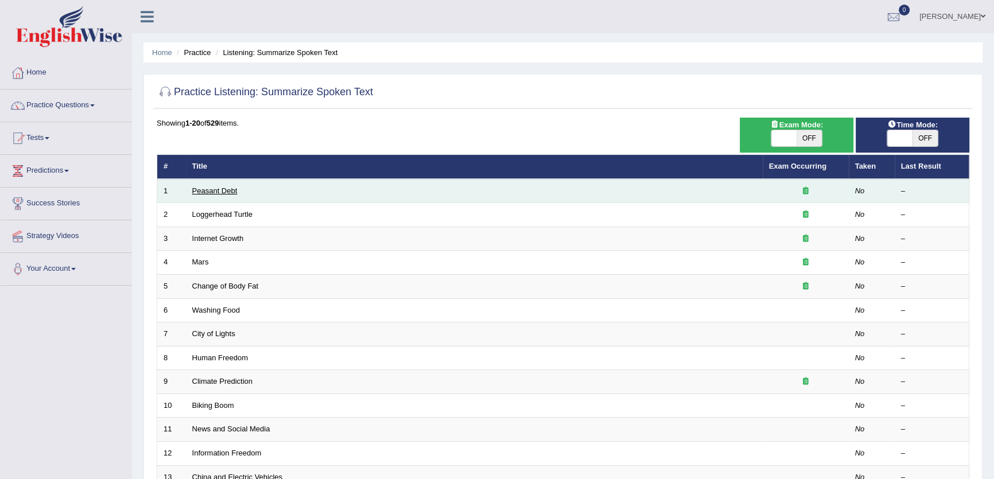
click at [226, 187] on link "Peasant Debt" at bounding box center [214, 190] width 45 height 9
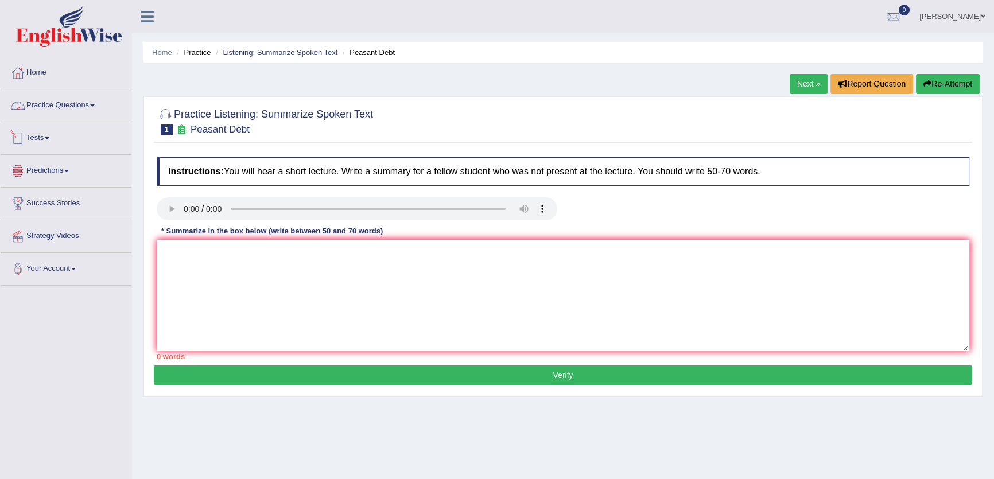
click at [86, 107] on link "Practice Questions" at bounding box center [66, 104] width 131 height 29
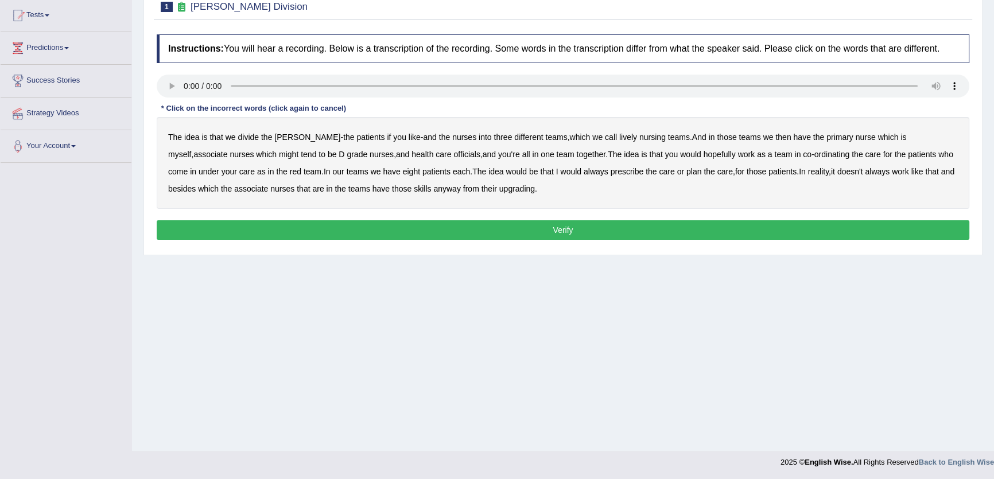
scroll to position [18, 0]
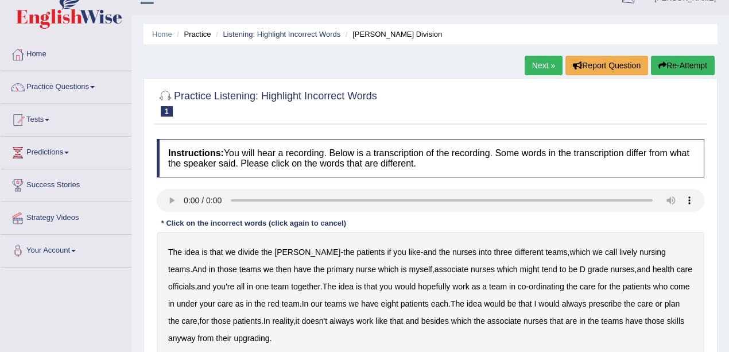
click at [433, 83] on div "Practice Listening: Highlight Incorrect Words 1 Ward Division Instructions: You…" at bounding box center [430, 241] width 574 height 327
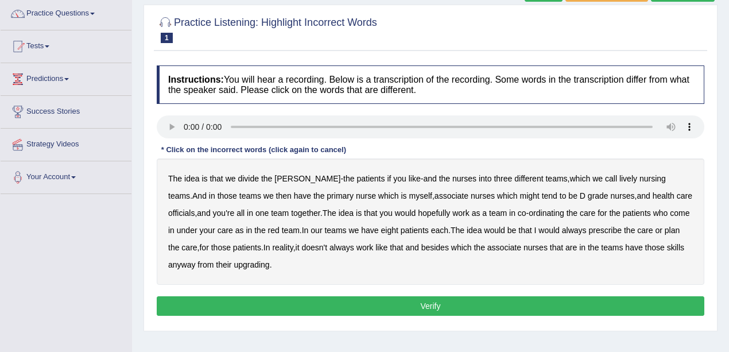
scroll to position [133, 0]
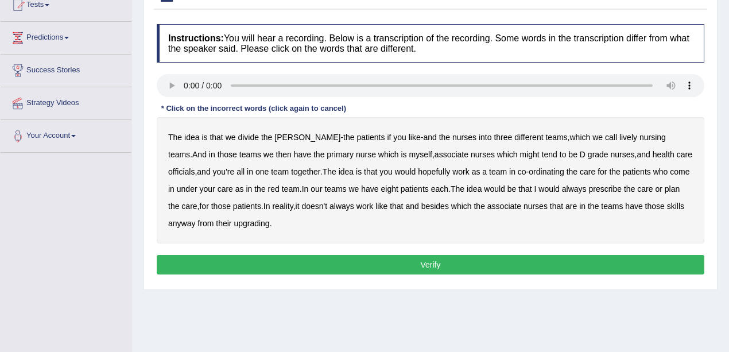
click at [619, 137] on b "lively" at bounding box center [628, 137] width 18 height 9
click at [520, 153] on b "might" at bounding box center [530, 154] width 20 height 9
click at [195, 167] on b "officials" at bounding box center [181, 171] width 26 height 9
click at [564, 192] on div "The idea is that we divide the ward - the patients if you like - and the nurses…" at bounding box center [430, 180] width 547 height 126
click at [564, 189] on b "always" at bounding box center [574, 188] width 25 height 9
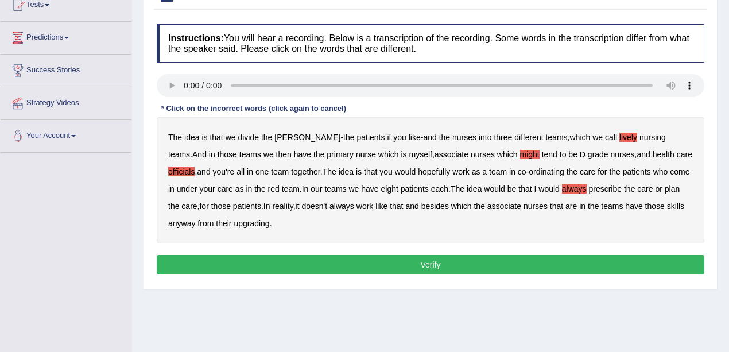
drag, startPoint x: 250, startPoint y: 224, endPoint x: 263, endPoint y: 233, distance: 16.1
click at [249, 224] on b "upgrading" at bounding box center [252, 223] width 36 height 9
click at [437, 267] on button "Verify" at bounding box center [430, 265] width 547 height 20
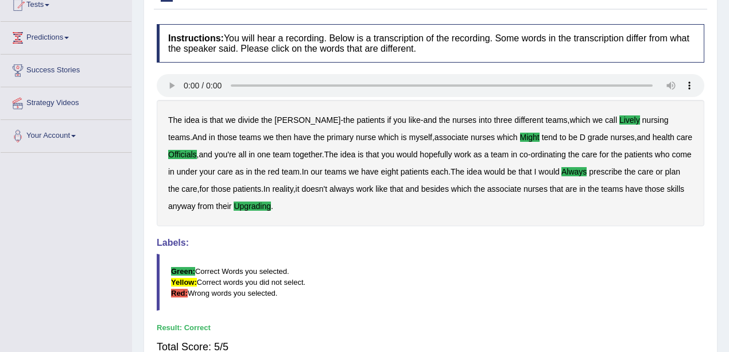
click at [432, 193] on div "The idea is that we divide the ward - the patients if you like - and the nurses…" at bounding box center [430, 163] width 547 height 126
click at [429, 191] on b "besides" at bounding box center [435, 188] width 28 height 9
click at [429, 184] on b "besides" at bounding box center [435, 188] width 28 height 9
drag, startPoint x: 217, startPoint y: 339, endPoint x: 252, endPoint y: 341, distance: 35.6
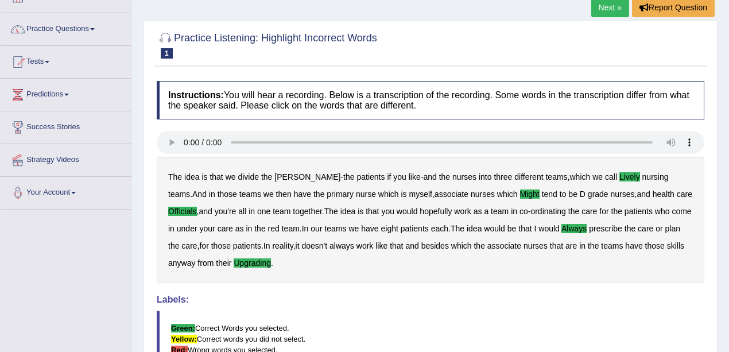
scroll to position [0, 0]
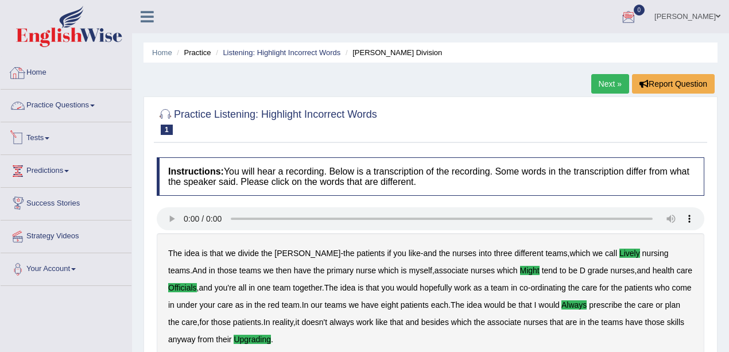
click at [62, 103] on link "Practice Questions" at bounding box center [66, 104] width 131 height 29
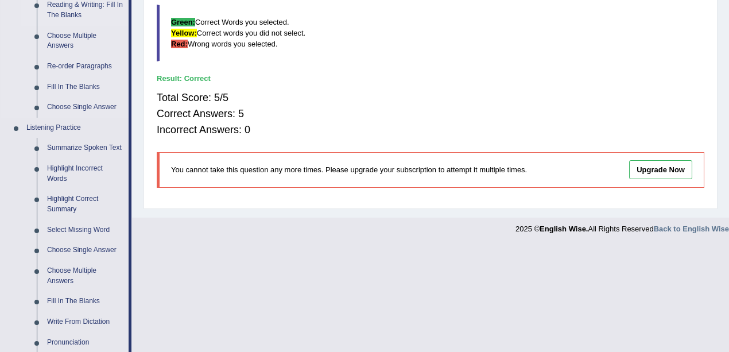
scroll to position [421, 0]
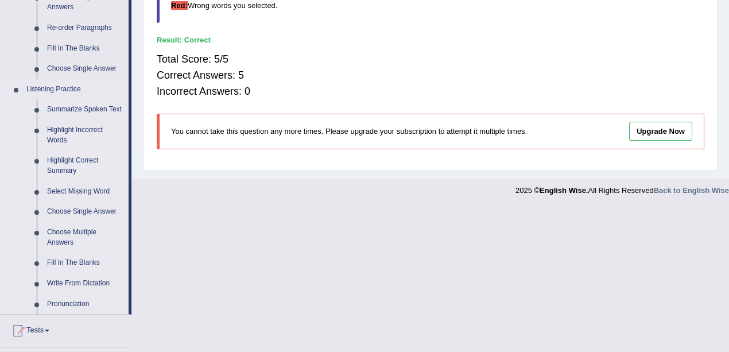
click at [65, 168] on link "Highlight Correct Summary" at bounding box center [85, 165] width 87 height 30
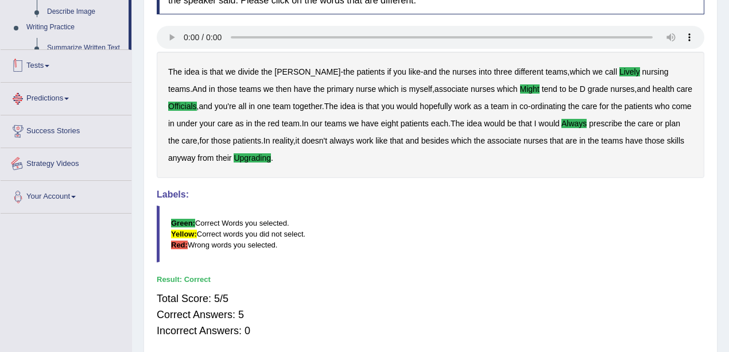
scroll to position [274, 0]
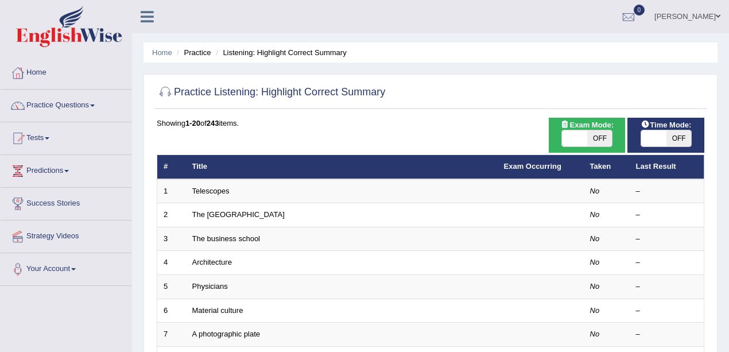
click at [218, 191] on link "Telescopes" at bounding box center [210, 190] width 37 height 9
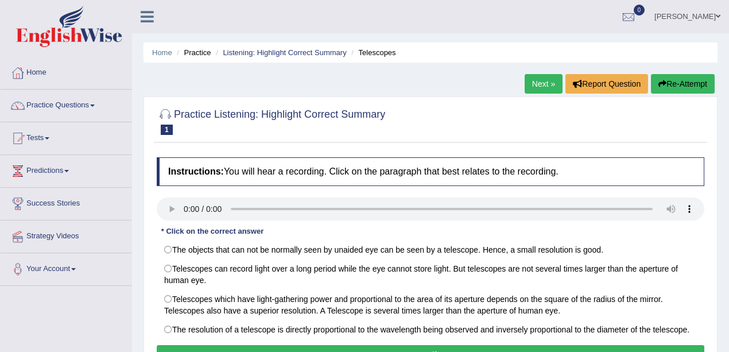
scroll to position [115, 0]
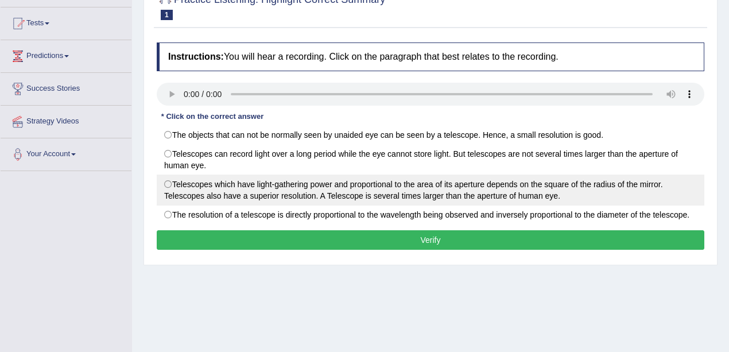
click at [420, 188] on label "Telescopes which have light-gathering power and proportional to the area of its…" at bounding box center [430, 189] width 547 height 31
radio input "true"
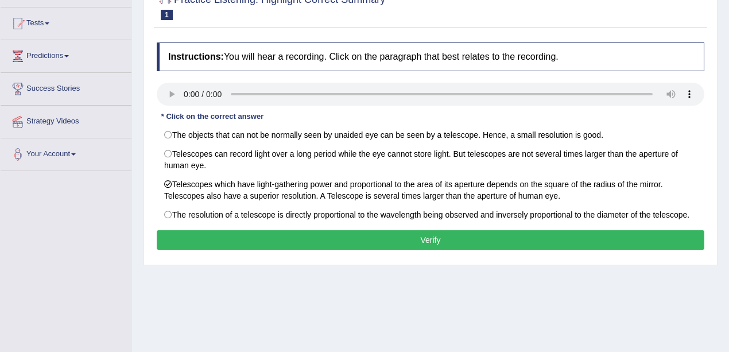
click at [414, 231] on button "Verify" at bounding box center [430, 240] width 547 height 20
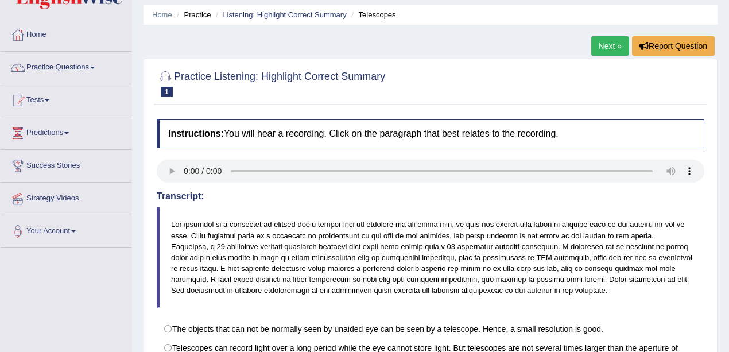
scroll to position [0, 0]
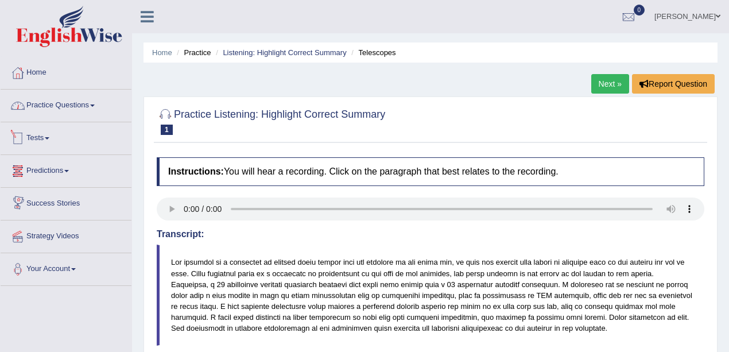
click at [72, 104] on link "Practice Questions" at bounding box center [66, 104] width 131 height 29
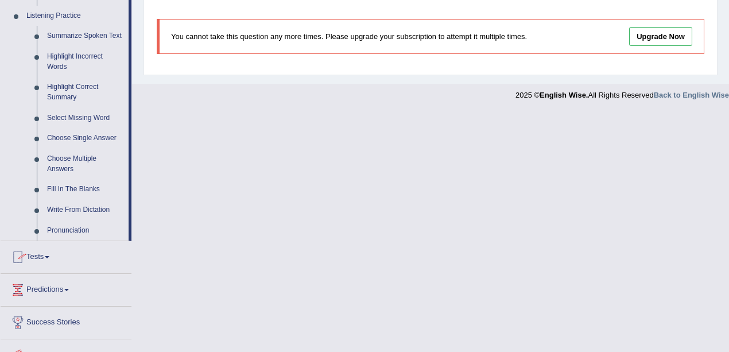
scroll to position [497, 0]
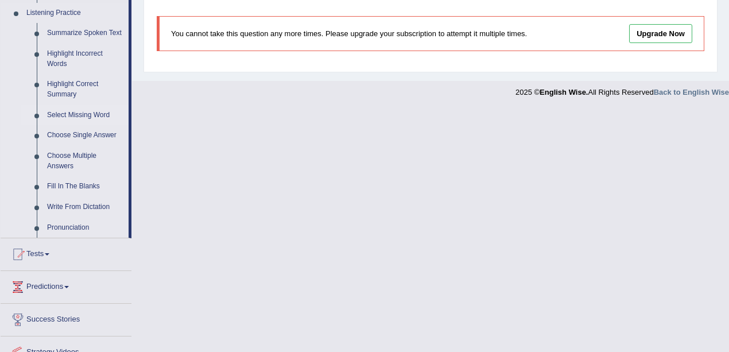
click at [63, 116] on link "Select Missing Word" at bounding box center [85, 115] width 87 height 21
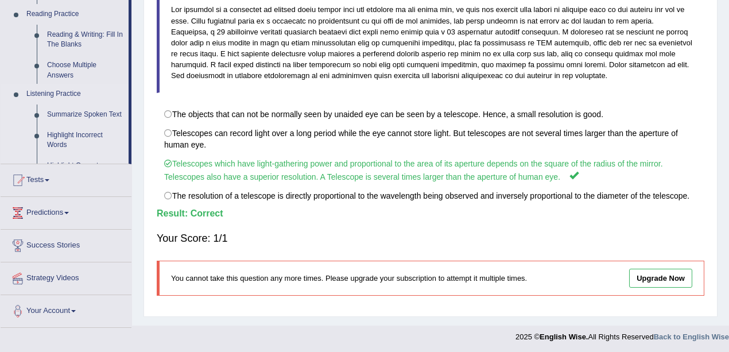
scroll to position [206, 0]
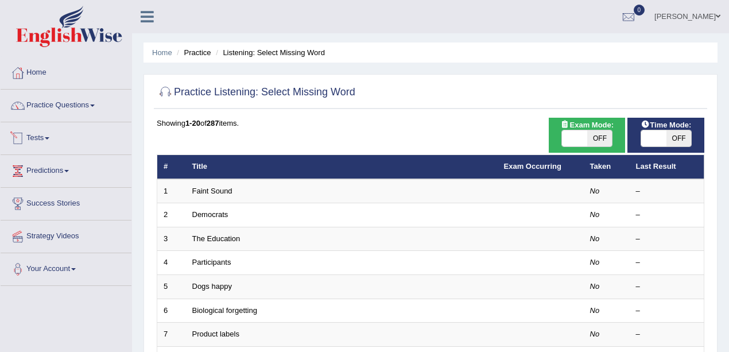
click at [210, 192] on link "Faint Sound" at bounding box center [212, 190] width 40 height 9
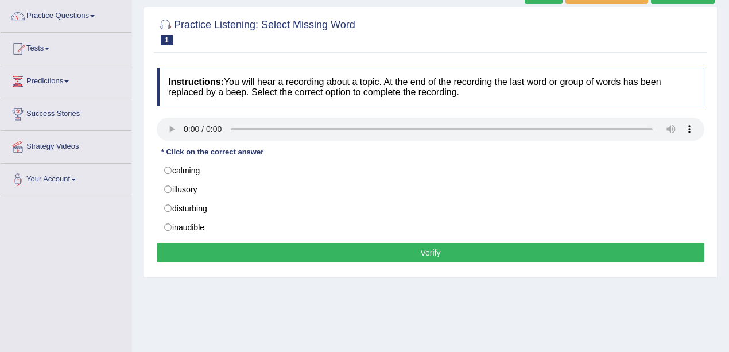
scroll to position [38, 0]
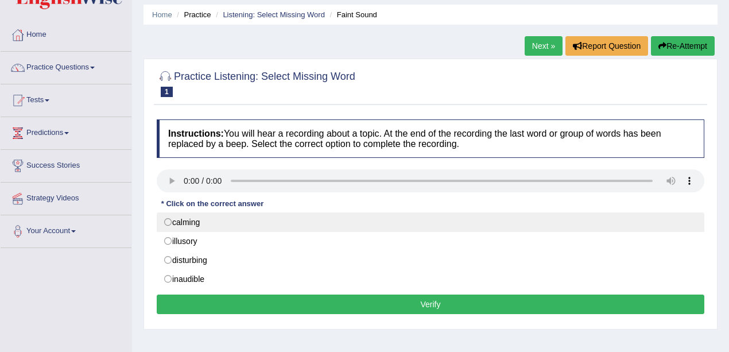
click at [182, 220] on label "calming" at bounding box center [430, 222] width 547 height 20
radio input "true"
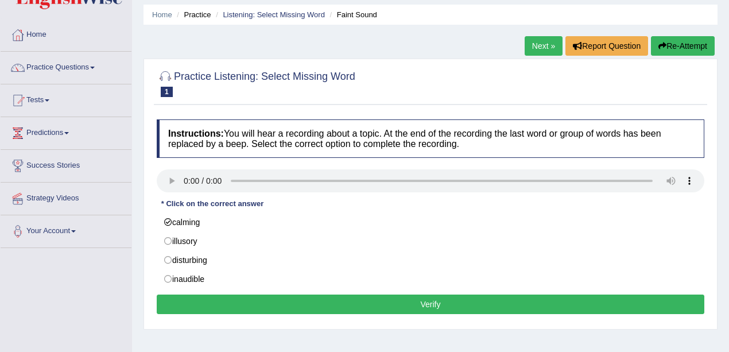
click at [538, 294] on button "Verify" at bounding box center [430, 304] width 547 height 20
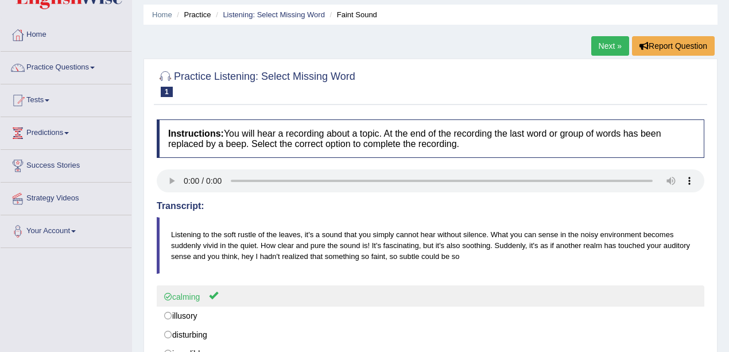
scroll to position [0, 0]
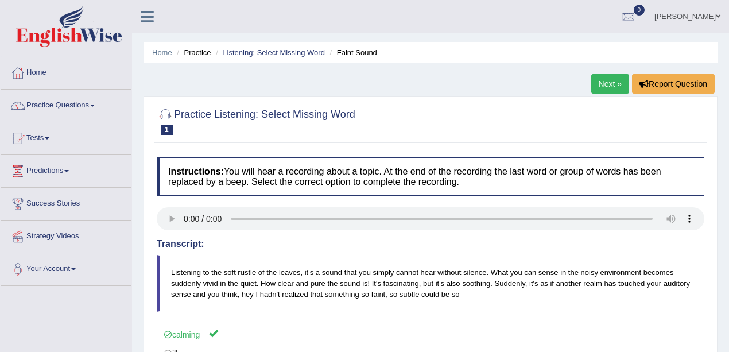
click at [93, 110] on link "Practice Questions" at bounding box center [66, 104] width 131 height 29
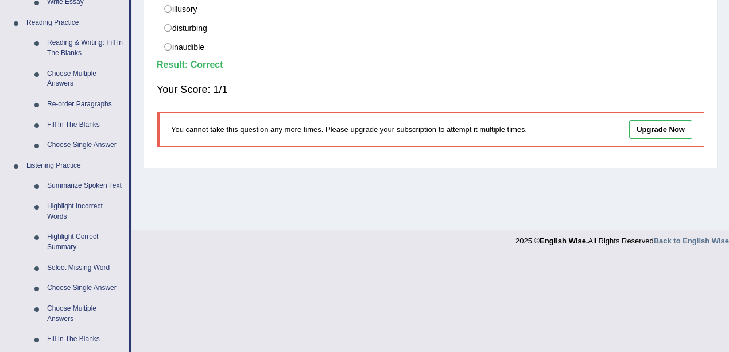
scroll to position [497, 0]
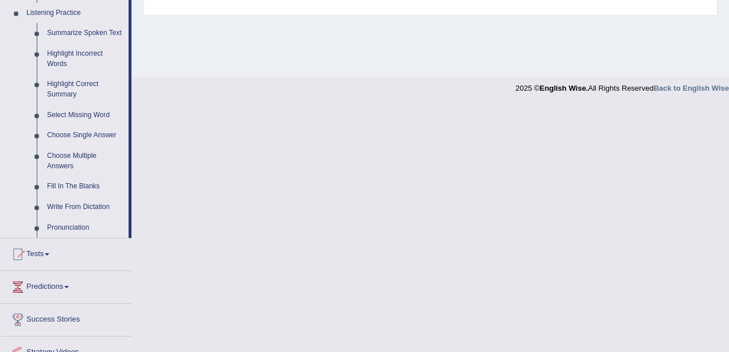
click at [72, 135] on link "Choose Single Answer" at bounding box center [85, 135] width 87 height 21
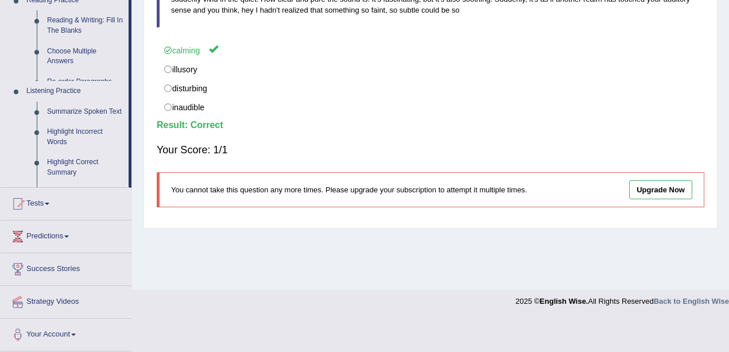
scroll to position [251, 0]
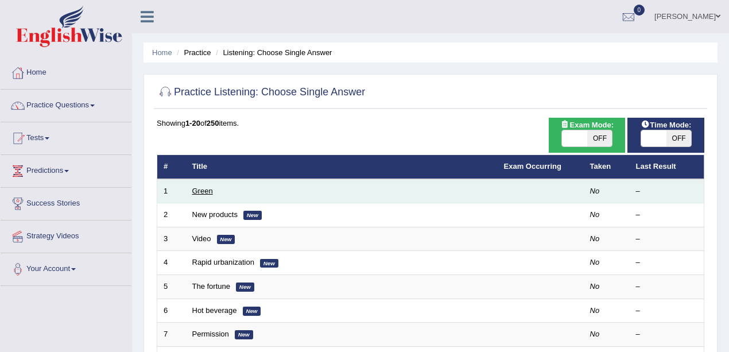
click at [202, 193] on link "Green" at bounding box center [202, 190] width 21 height 9
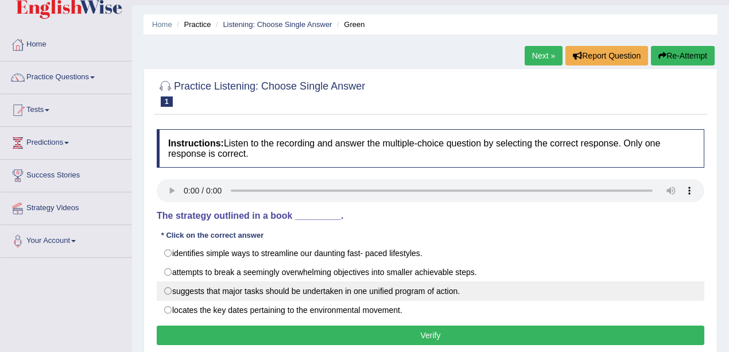
scroll to position [115, 0]
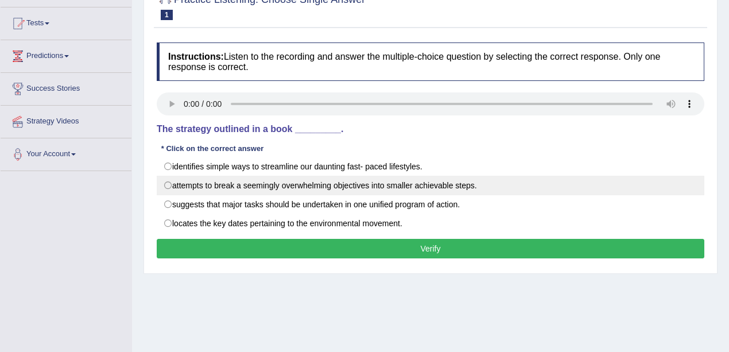
click at [170, 190] on label "attempts to break a seemingly overwhelming objectives into smaller achievable s…" at bounding box center [430, 186] width 547 height 20
radio input "true"
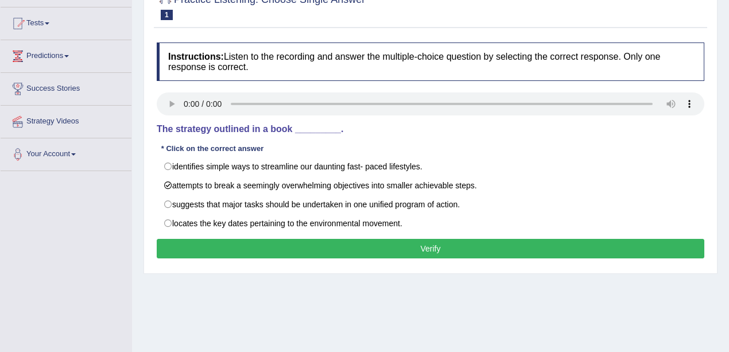
click at [404, 246] on button "Verify" at bounding box center [430, 249] width 547 height 20
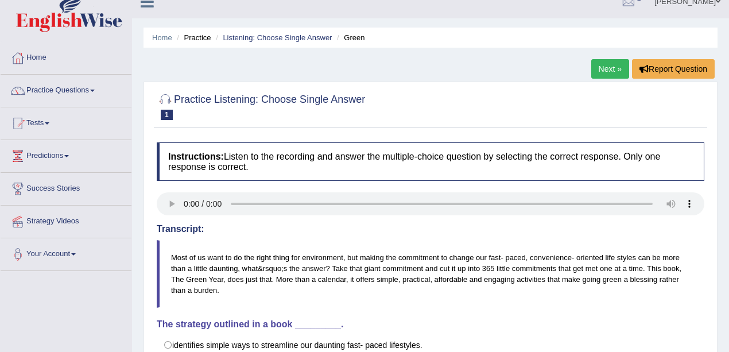
scroll to position [0, 0]
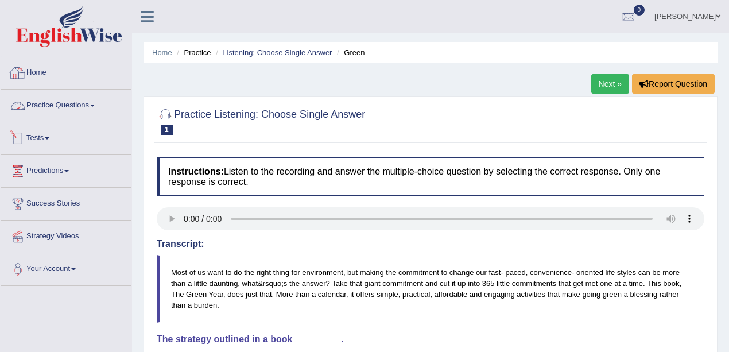
click at [75, 100] on link "Practice Questions" at bounding box center [66, 104] width 131 height 29
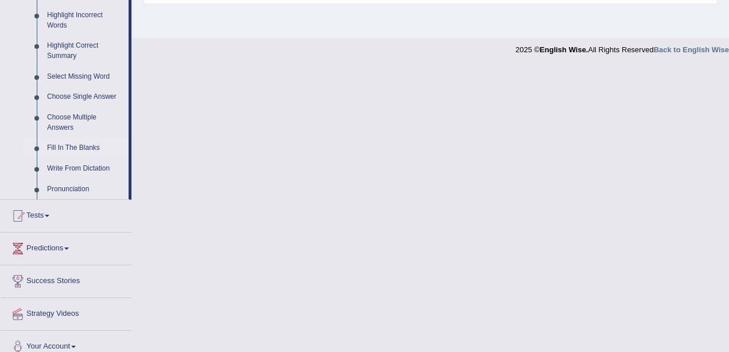
click at [79, 145] on link "Fill In The Blanks" at bounding box center [85, 148] width 87 height 21
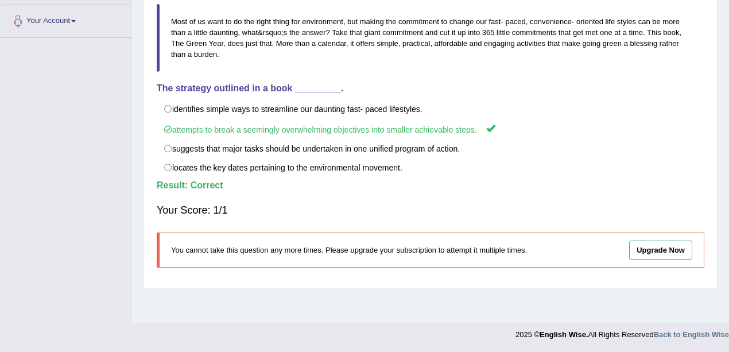
scroll to position [155, 0]
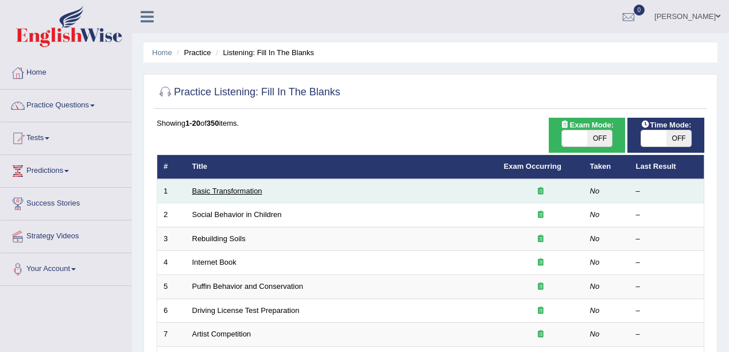
click at [224, 187] on link "Basic Transformation" at bounding box center [227, 190] width 70 height 9
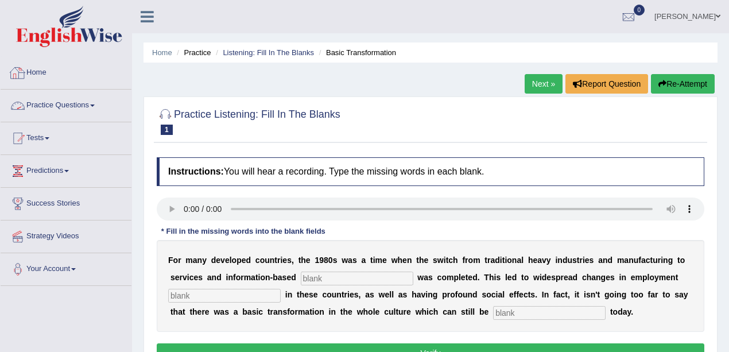
click at [69, 102] on link "Practice Questions" at bounding box center [66, 104] width 131 height 29
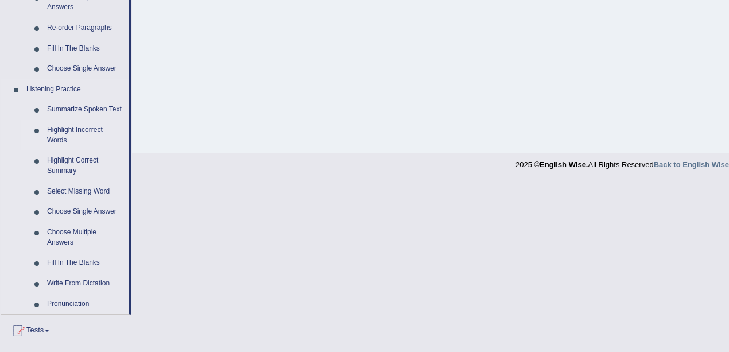
scroll to position [546, 0]
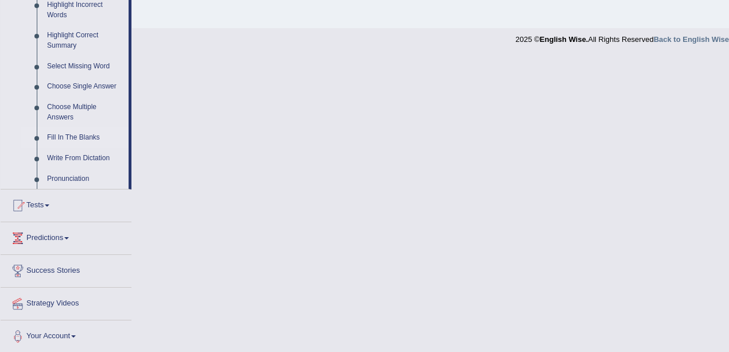
click at [75, 156] on link "Write From Dictation" at bounding box center [85, 158] width 87 height 21
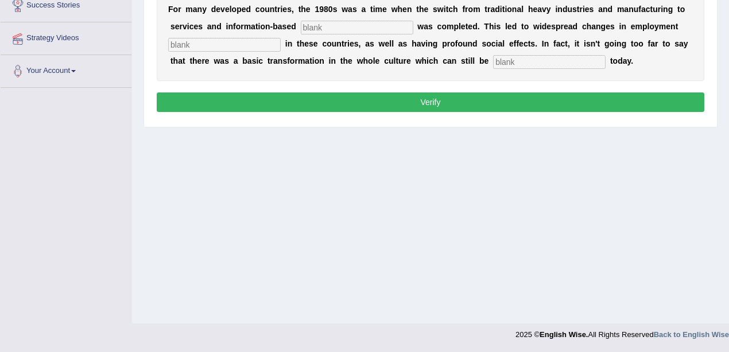
scroll to position [146, 0]
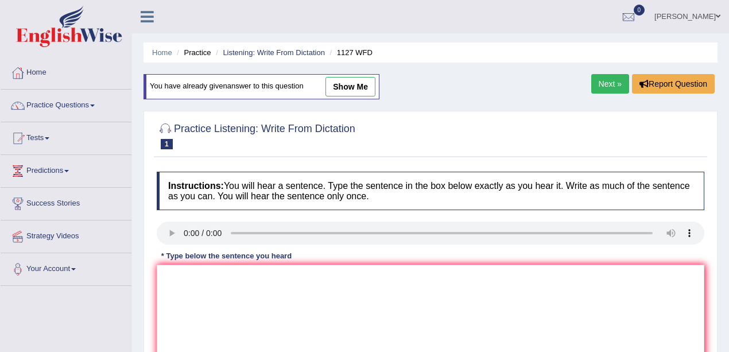
click at [605, 87] on link "Next »" at bounding box center [610, 84] width 38 height 20
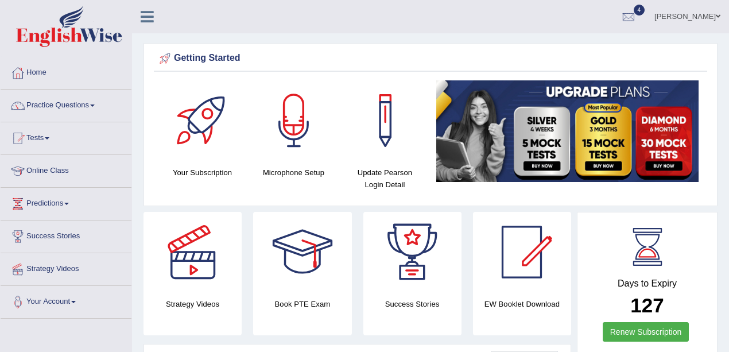
click at [50, 176] on link "Online Class" at bounding box center [66, 169] width 131 height 29
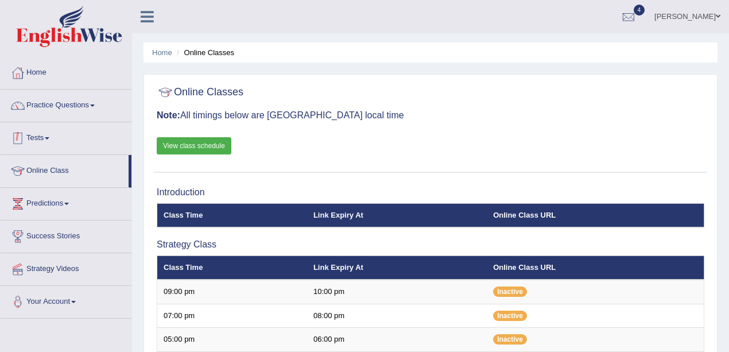
click at [185, 149] on link "View class schedule" at bounding box center [194, 145] width 75 height 17
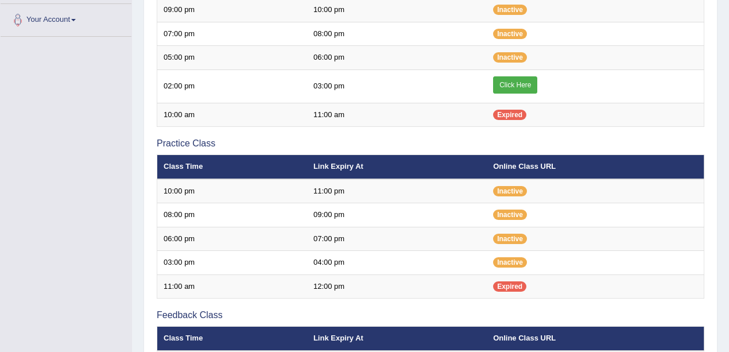
scroll to position [230, 0]
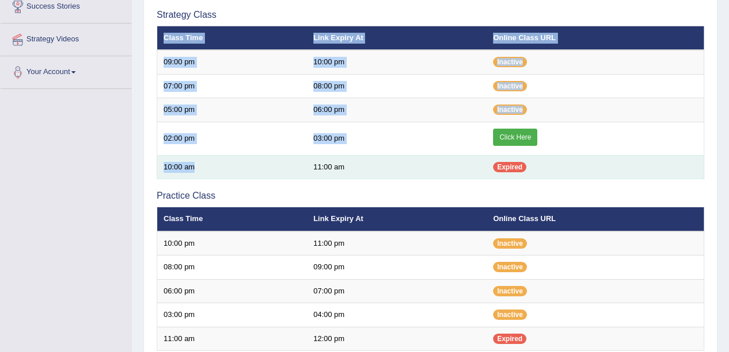
drag, startPoint x: 156, startPoint y: 164, endPoint x: 233, endPoint y: 162, distance: 76.9
click at [233, 162] on div "Introduction Class Time Link Expiry At Online Class URL Strategy Class Class Ti…" at bounding box center [430, 237] width 553 height 571
click at [233, 169] on td "10:00 am" at bounding box center [232, 167] width 150 height 24
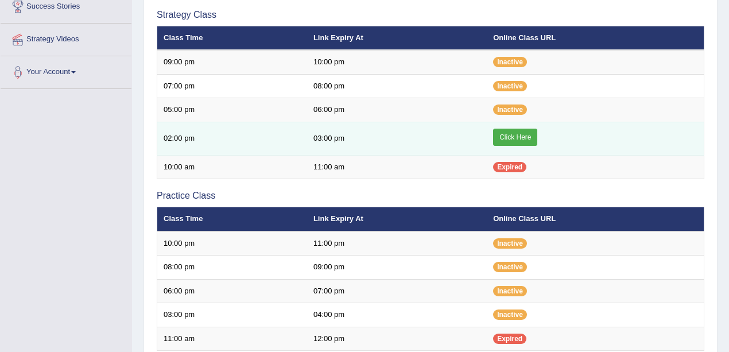
click at [491, 137] on td "Click Here" at bounding box center [595, 138] width 217 height 33
click at [503, 140] on link "Click Here" at bounding box center [515, 137] width 44 height 17
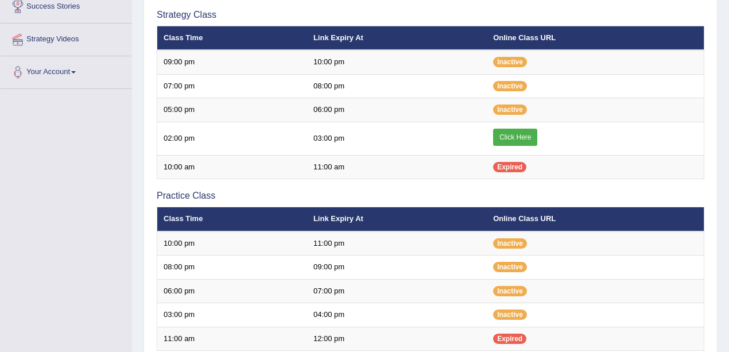
click at [94, 185] on div "Toggle navigation Home Practice Questions Speaking Practice Read Aloud Repeat S…" at bounding box center [364, 165] width 729 height 790
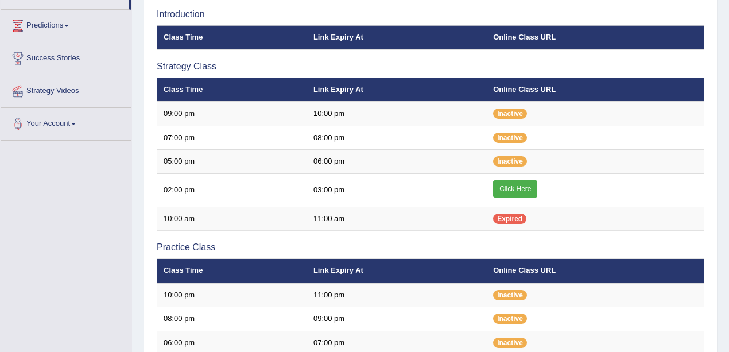
scroll to position [191, 0]
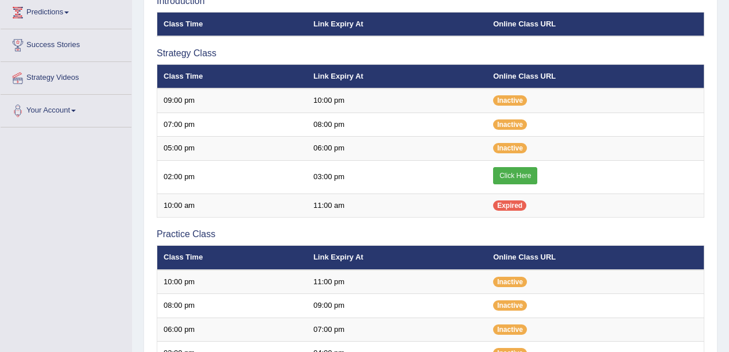
click at [24, 196] on div "Toggle navigation Home Practice Questions Speaking Practice Read Aloud Repeat S…" at bounding box center [364, 204] width 729 height 790
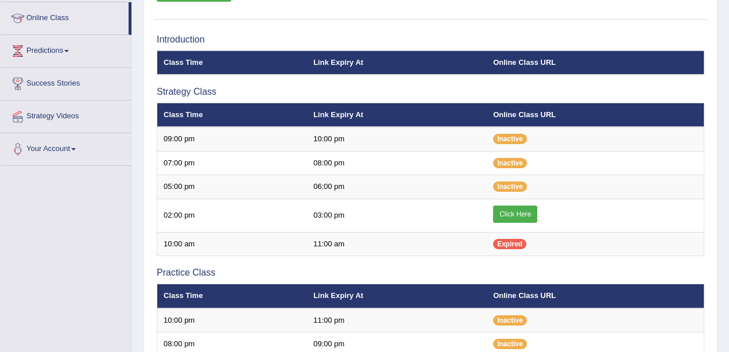
scroll to position [0, 0]
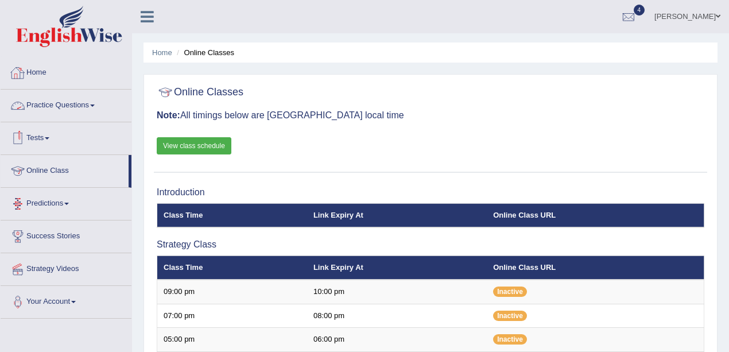
click at [36, 14] on img at bounding box center [69, 26] width 106 height 41
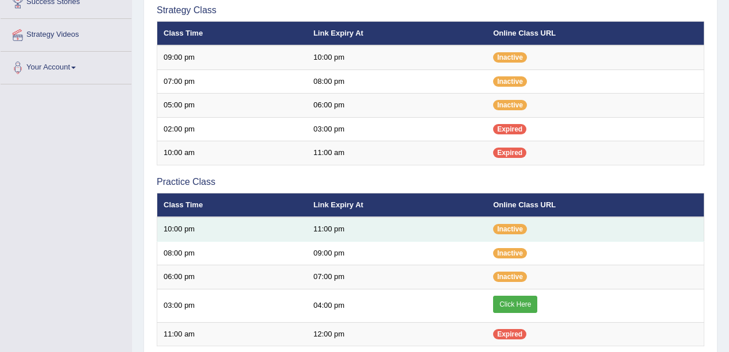
scroll to position [267, 0]
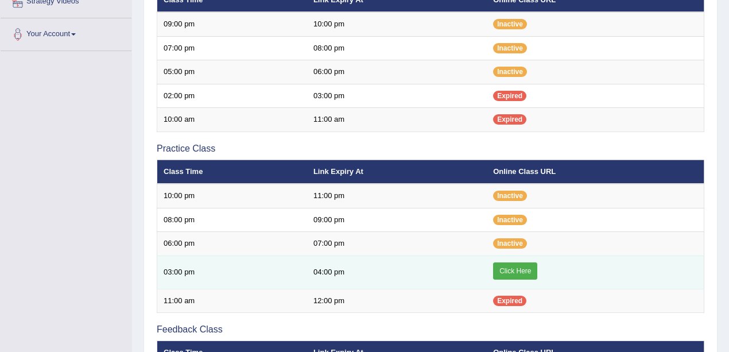
click at [497, 264] on link "Click Here" at bounding box center [515, 270] width 44 height 17
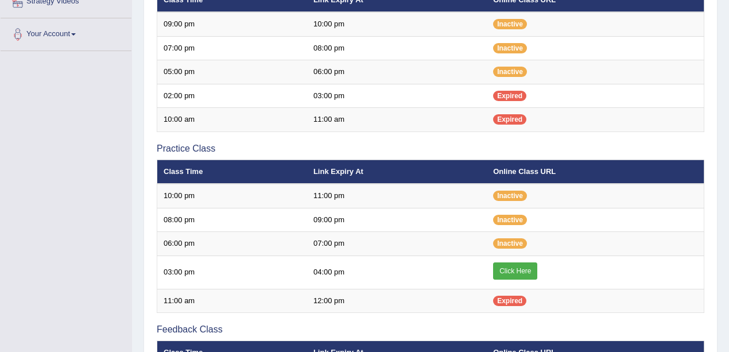
scroll to position [267, 0]
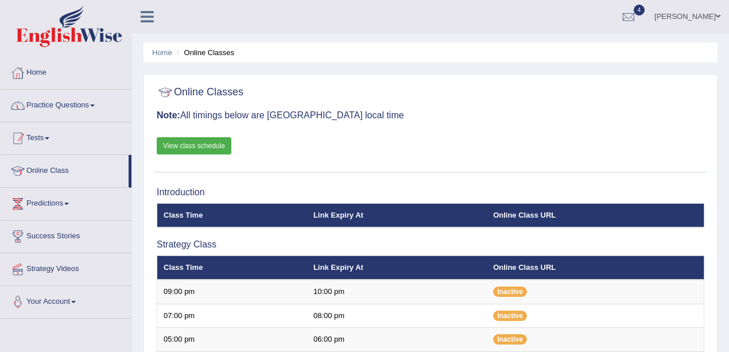
click at [67, 95] on link "Practice Questions" at bounding box center [66, 104] width 131 height 29
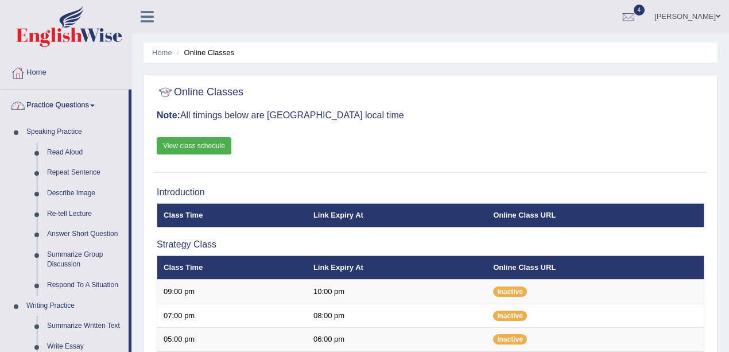
click at [67, 102] on link "Practice Questions" at bounding box center [65, 104] width 128 height 29
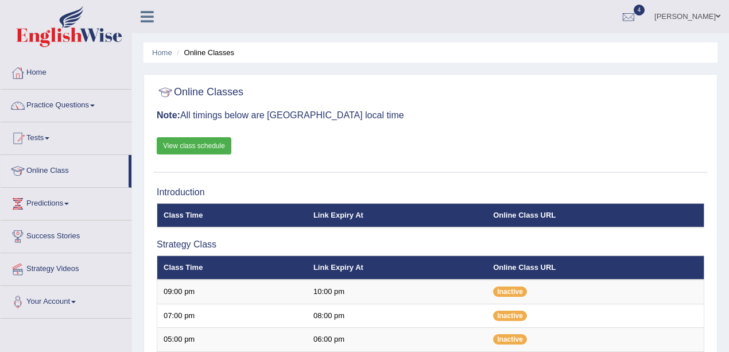
click at [67, 102] on link "Practice Questions" at bounding box center [66, 104] width 131 height 29
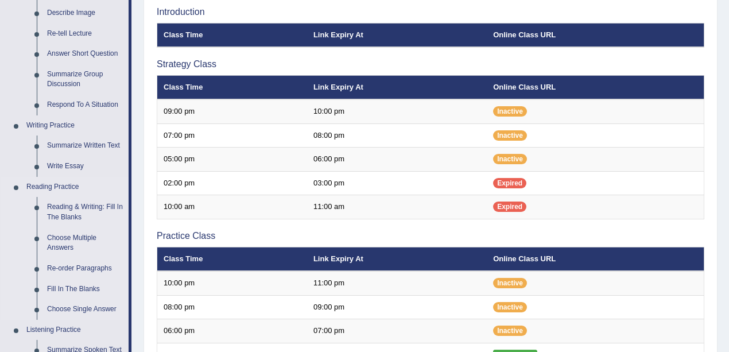
scroll to position [267, 0]
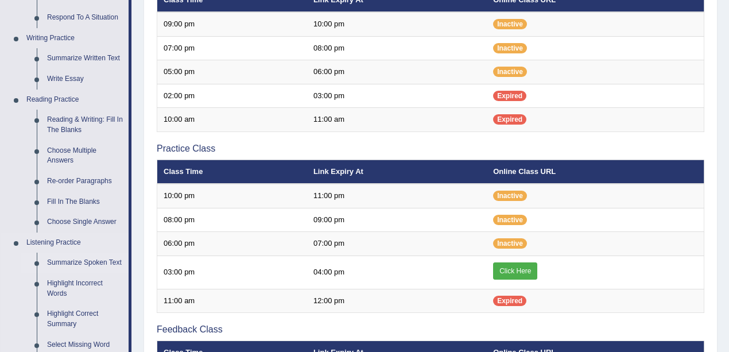
click at [91, 262] on link "Summarize Spoken Text" at bounding box center [85, 262] width 87 height 21
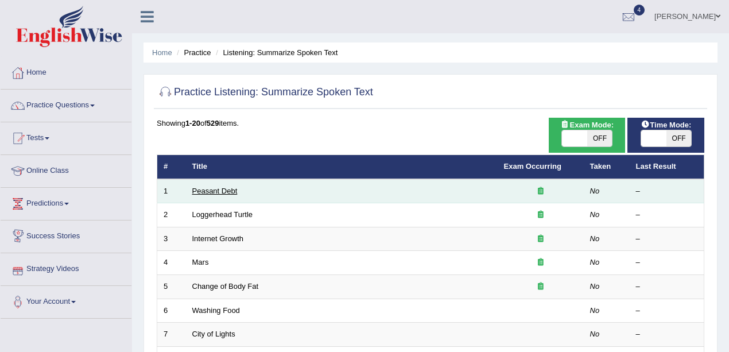
click at [208, 186] on link "Peasant Debt" at bounding box center [214, 190] width 45 height 9
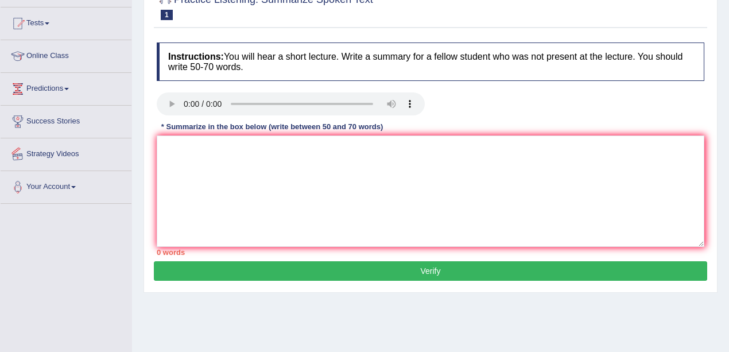
click at [61, 156] on link "Strategy Videos" at bounding box center [66, 152] width 131 height 29
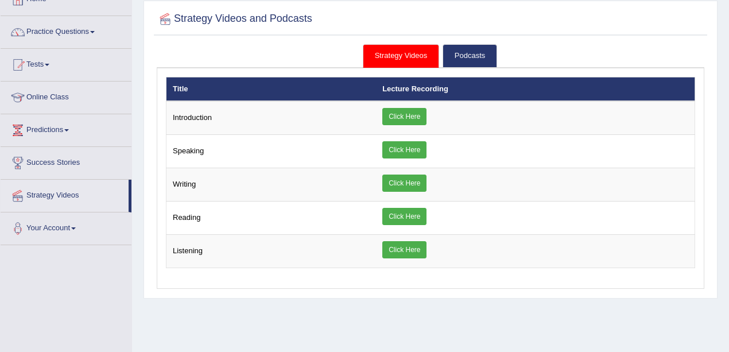
scroll to position [153, 0]
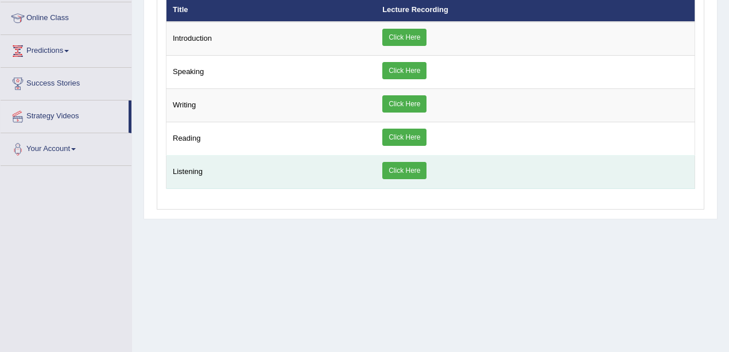
click at [407, 169] on link "Click Here" at bounding box center [404, 170] width 44 height 17
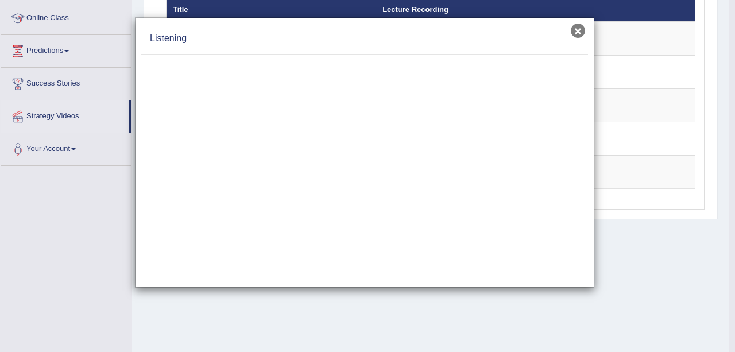
click at [577, 33] on button "×" at bounding box center [577, 31] width 14 height 14
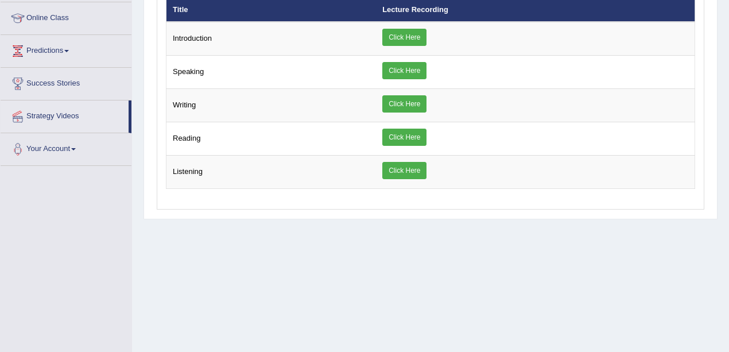
scroll to position [0, 0]
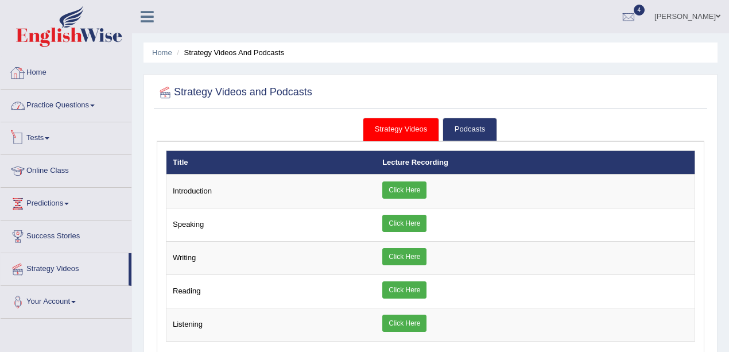
click at [47, 77] on link "Home" at bounding box center [66, 71] width 131 height 29
